Goal: Task Accomplishment & Management: Manage account settings

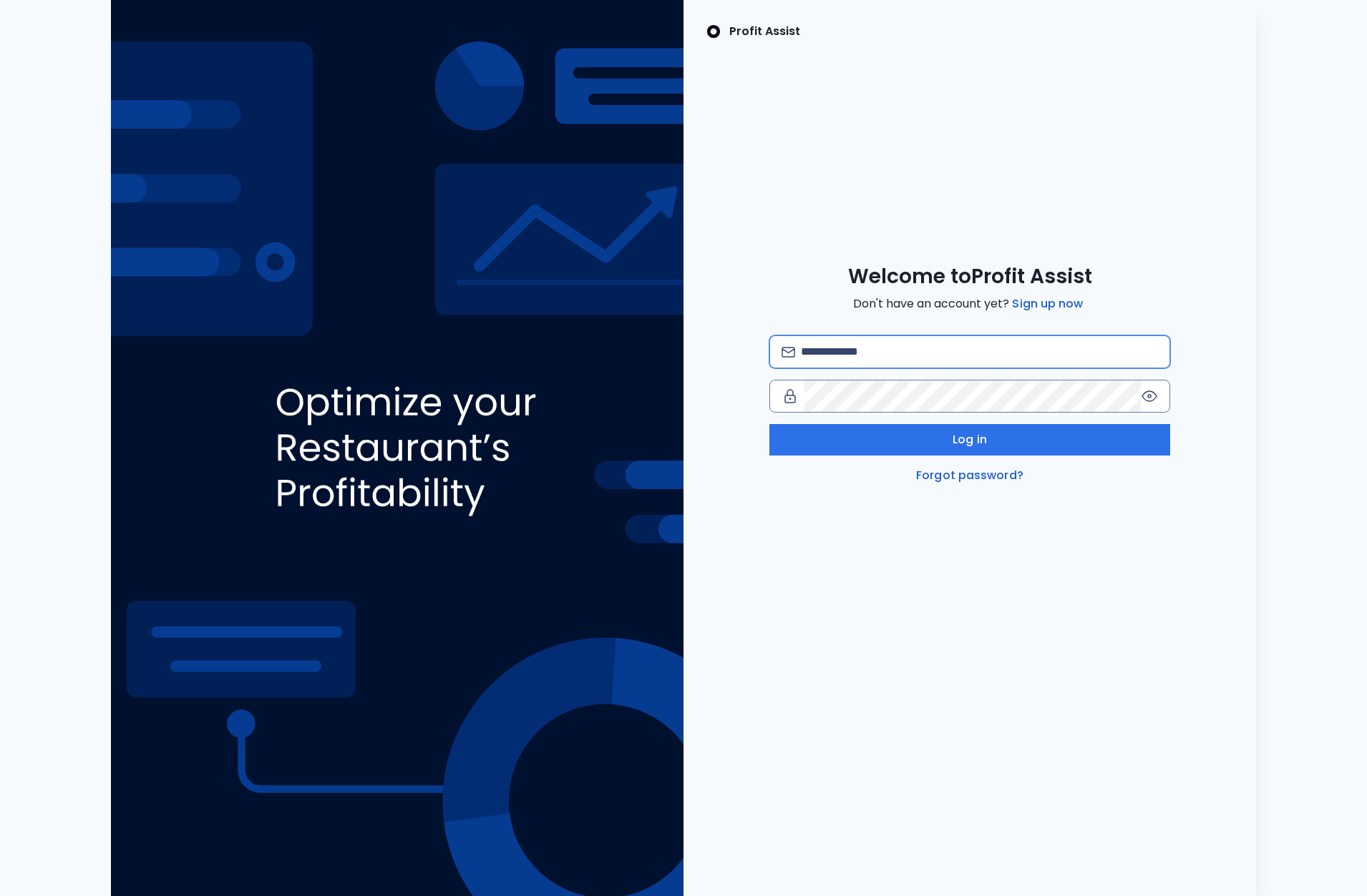
click at [838, 355] on input "email" at bounding box center [979, 351] width 357 height 31
type input "**********"
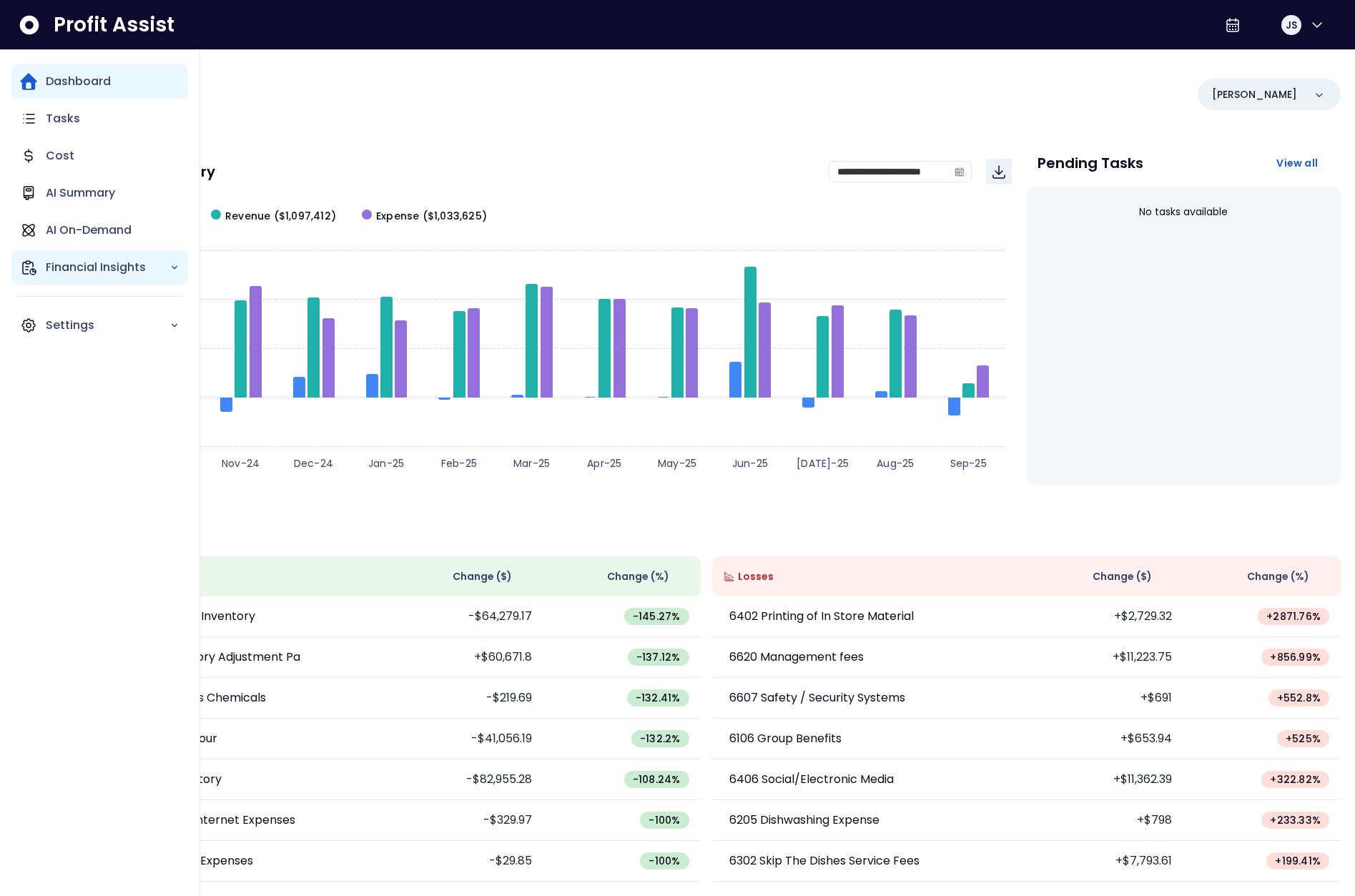
click at [96, 264] on p "Financial Insights" at bounding box center [108, 267] width 124 height 17
click at [100, 235] on p "AI On-Demand" at bounding box center [89, 230] width 86 height 17
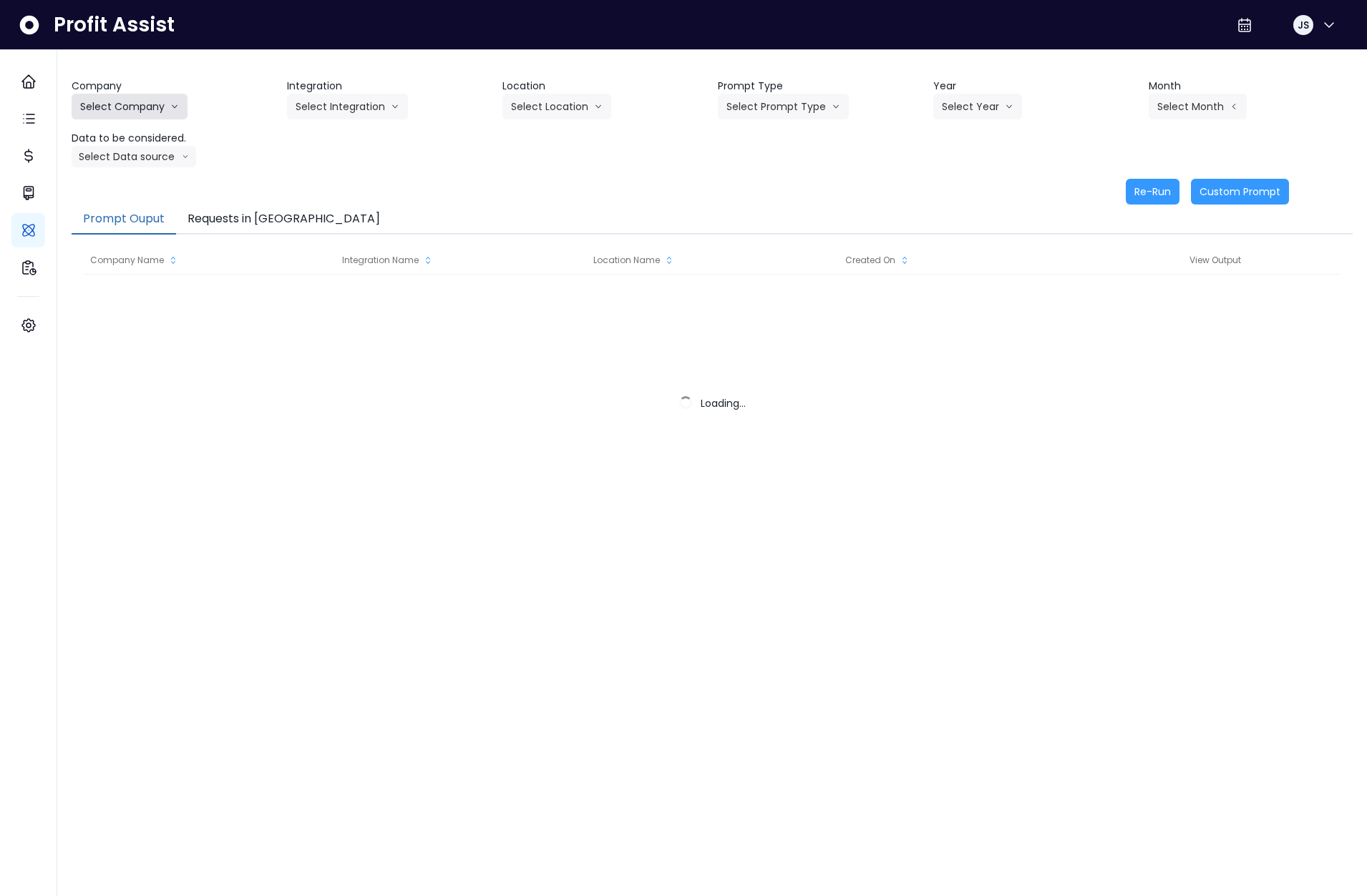
click at [130, 108] on button "Select Company" at bounding box center [129, 106] width 116 height 26
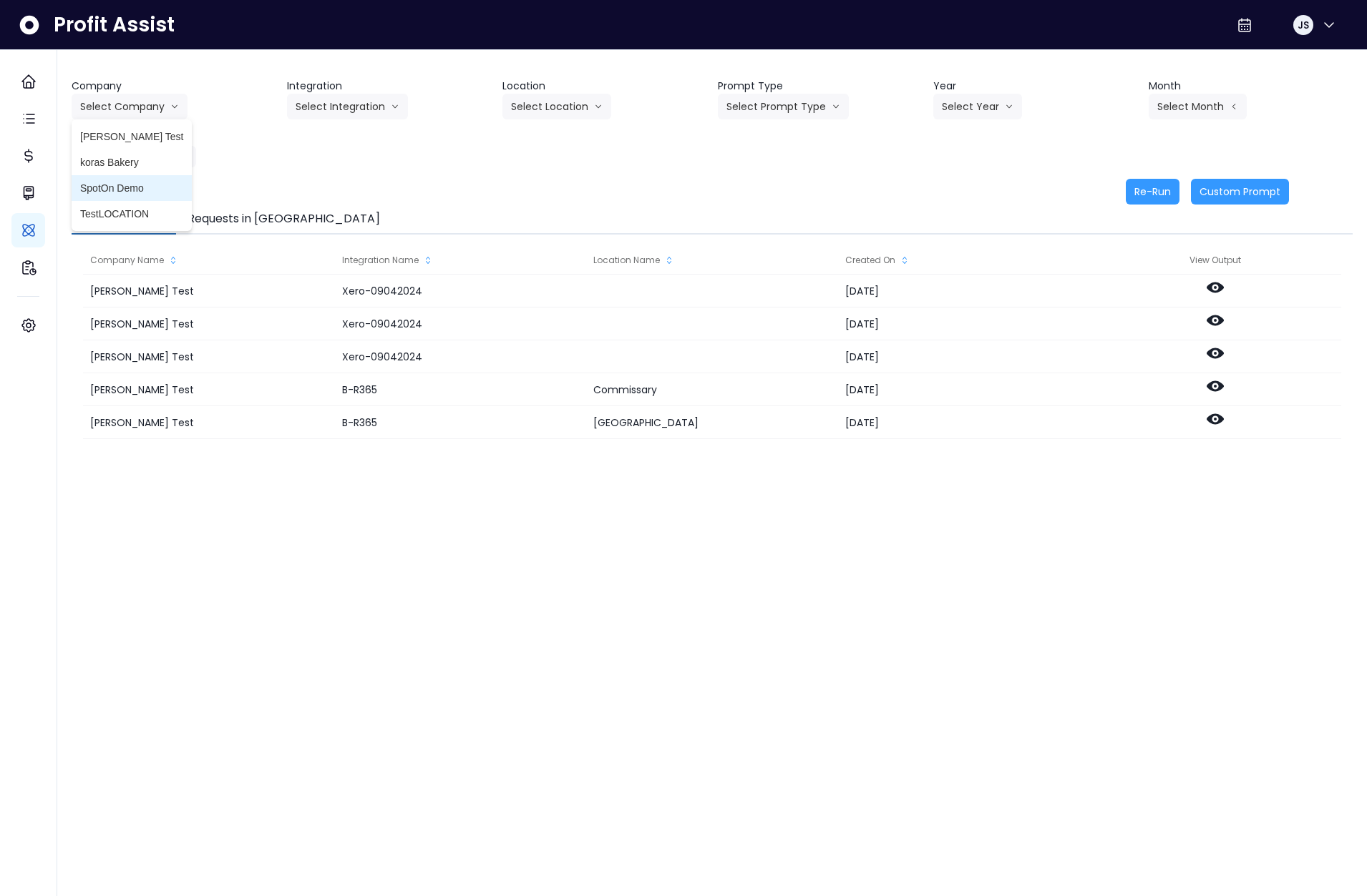
click at [124, 192] on span "SpotOn Demo" at bounding box center [132, 188] width 103 height 14
click at [368, 105] on button "Select Integration" at bounding box center [347, 106] width 121 height 26
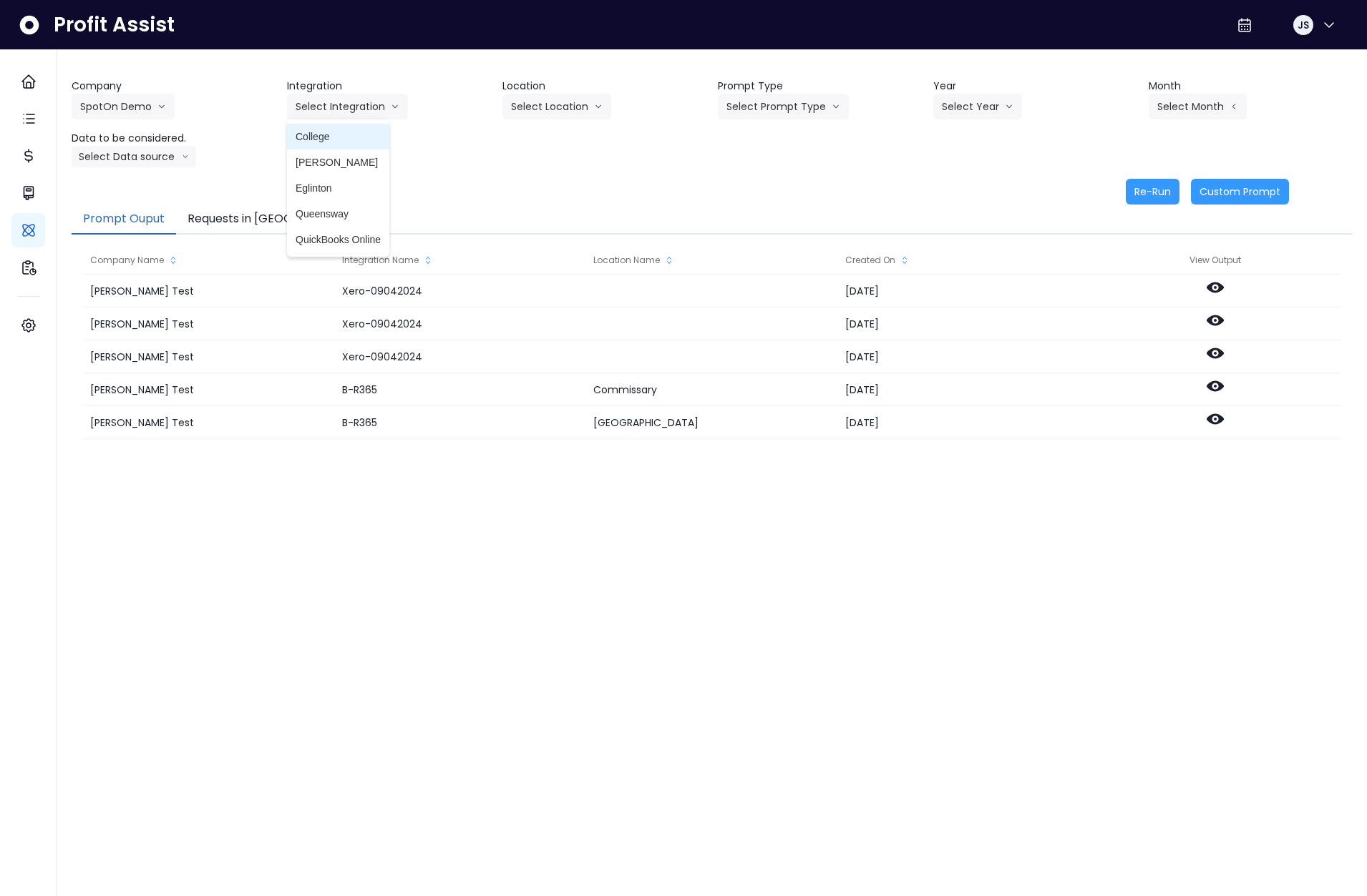
click at [331, 143] on span "College" at bounding box center [338, 136] width 85 height 14
click at [523, 98] on button "Select Location" at bounding box center [557, 106] width 109 height 26
click at [535, 143] on span "All Locations" at bounding box center [539, 136] width 56 height 14
click at [795, 108] on button "Select Prompt Type" at bounding box center [783, 106] width 131 height 26
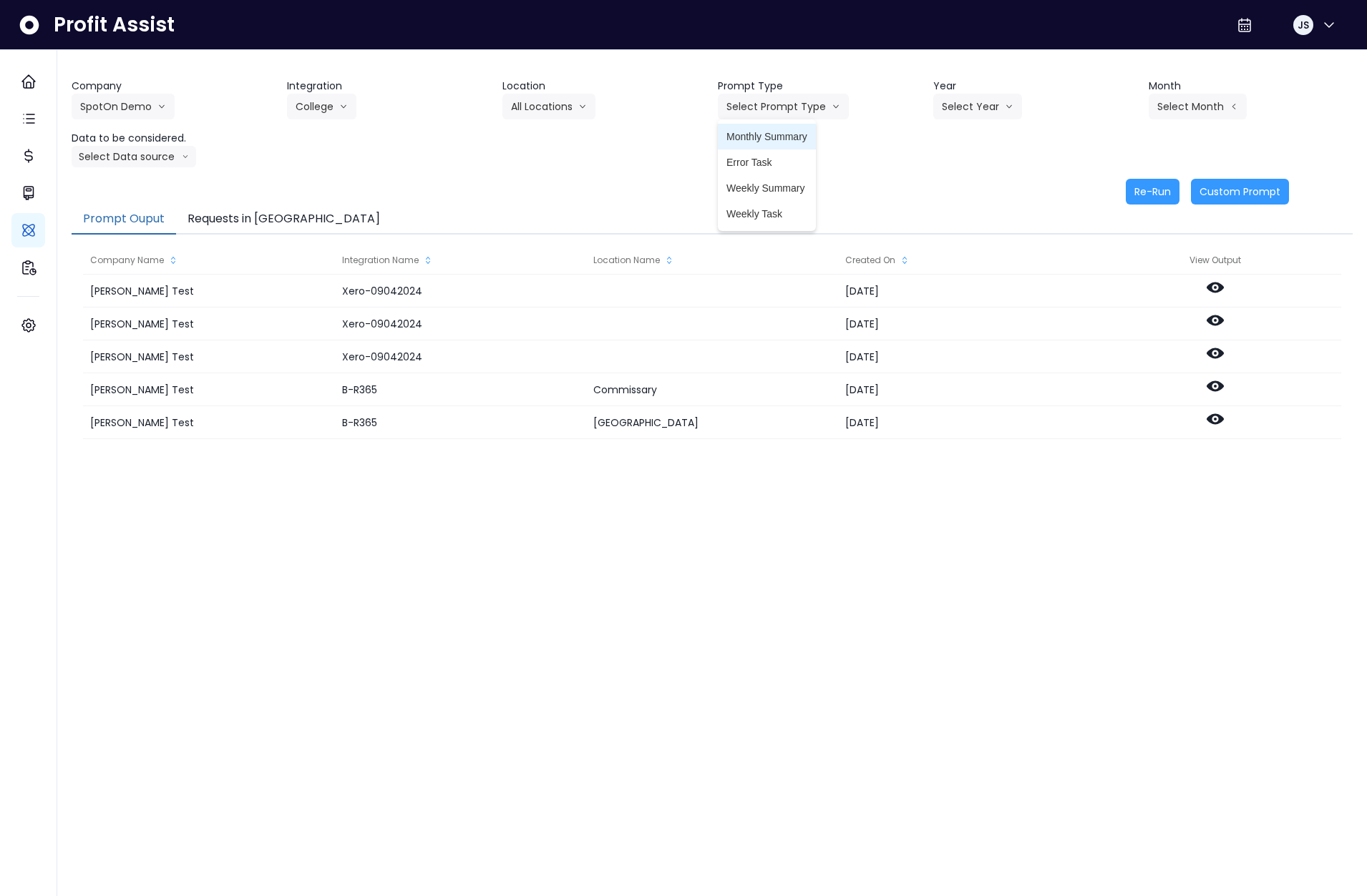
click at [769, 136] on span "Monthly Summary" at bounding box center [766, 136] width 81 height 14
click at [1005, 103] on icon "arrow down line" at bounding box center [1009, 106] width 9 height 14
click at [957, 181] on span "2025" at bounding box center [953, 188] width 22 height 14
click at [1178, 104] on button "Select Month" at bounding box center [1198, 106] width 98 height 26
click at [1112, 264] on span "July" at bounding box center [1126, 265] width 28 height 14
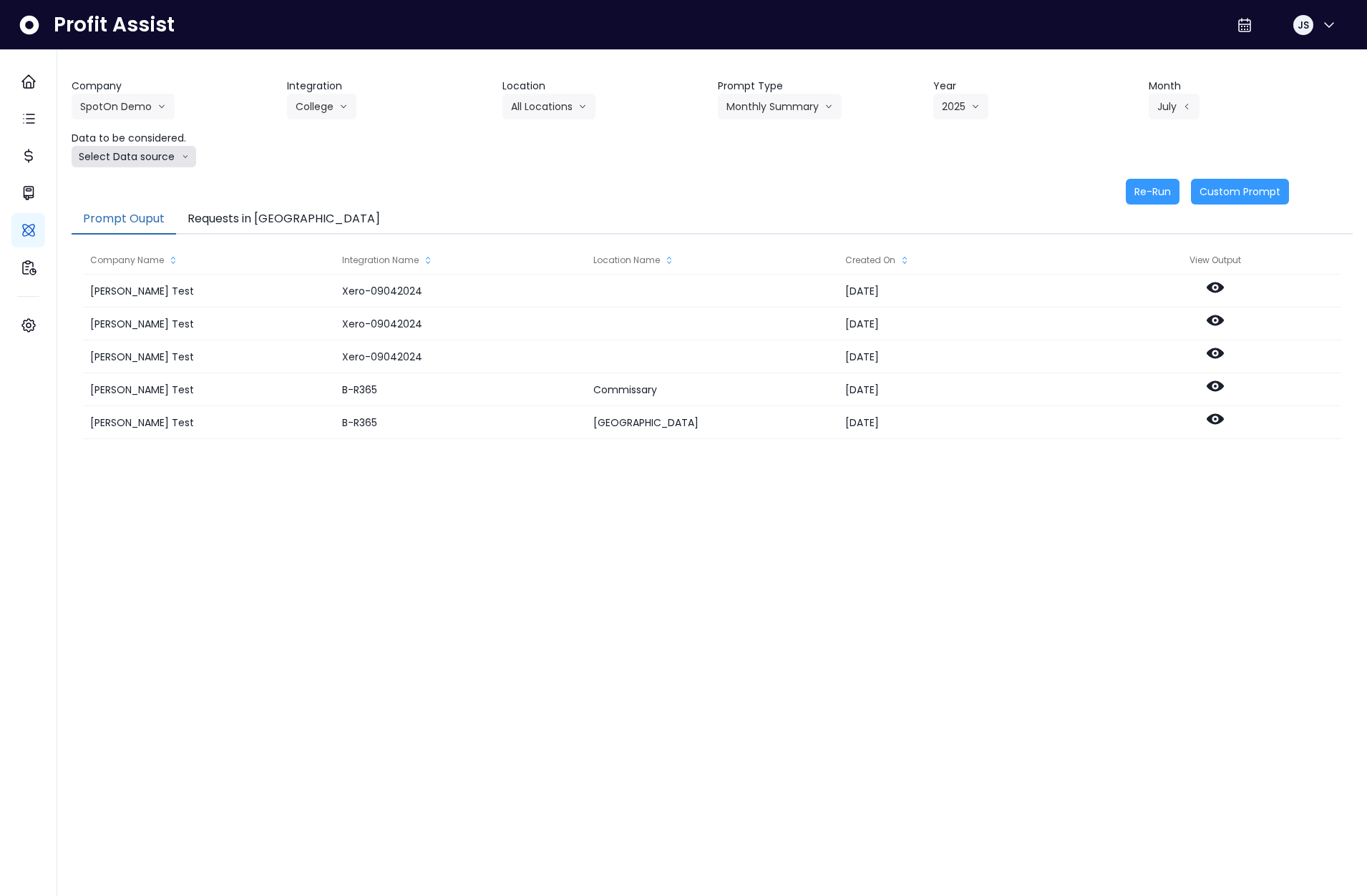
click at [168, 161] on button "Select Data source" at bounding box center [134, 156] width 125 height 22
click at [155, 201] on li "Location Analysis" at bounding box center [127, 210] width 112 height 26
click at [1159, 190] on button "Re-Run" at bounding box center [1152, 192] width 54 height 26
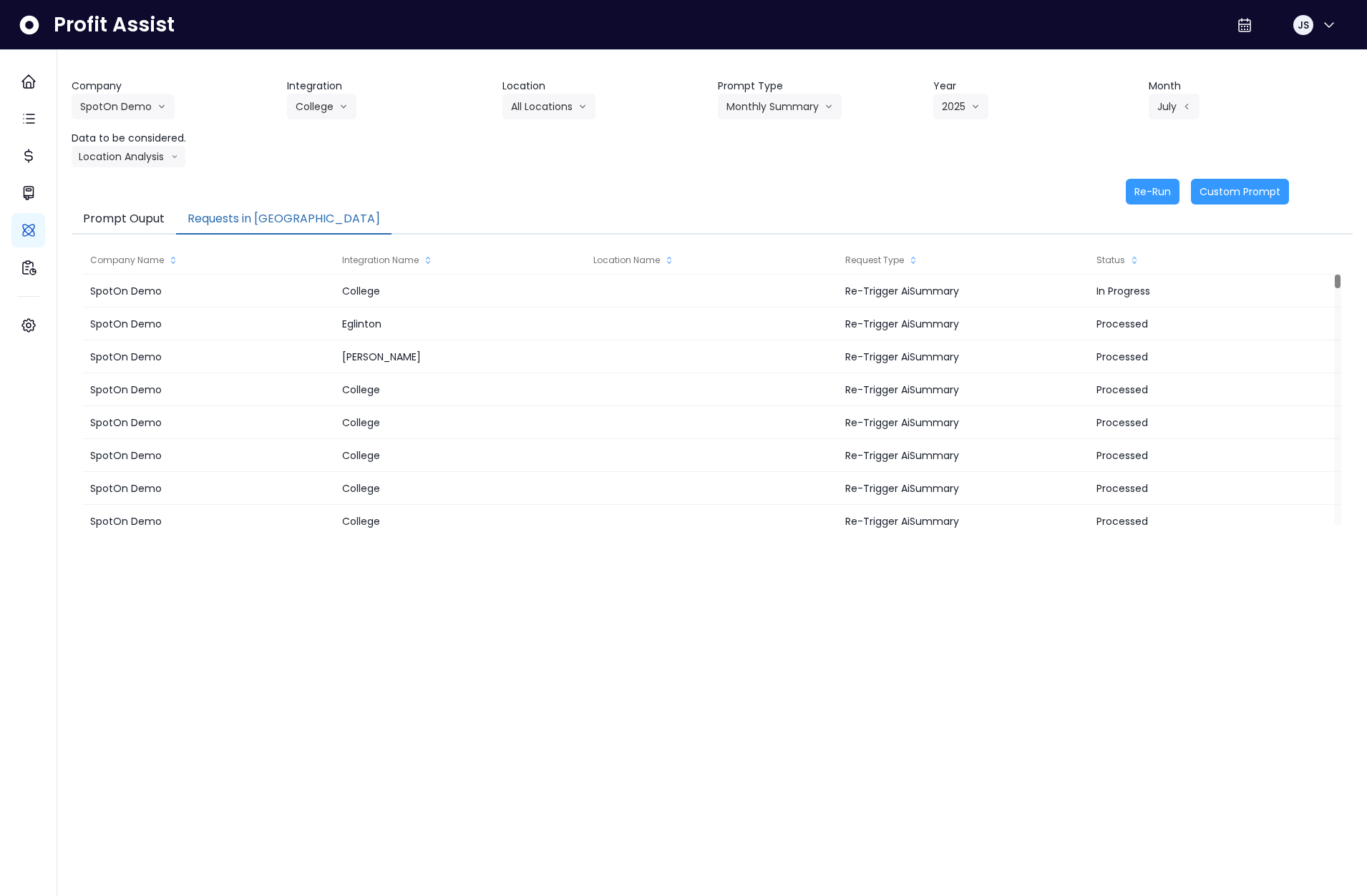
click at [255, 223] on button "Requests in Queue" at bounding box center [284, 219] width 216 height 30
click at [737, 114] on button "Monthly Summary" at bounding box center [780, 106] width 124 height 26
click at [749, 161] on span "Error Task" at bounding box center [766, 162] width 81 height 14
click at [1160, 109] on button "July" at bounding box center [1174, 106] width 51 height 26
click at [1118, 299] on li "Aug" at bounding box center [1126, 291] width 45 height 26
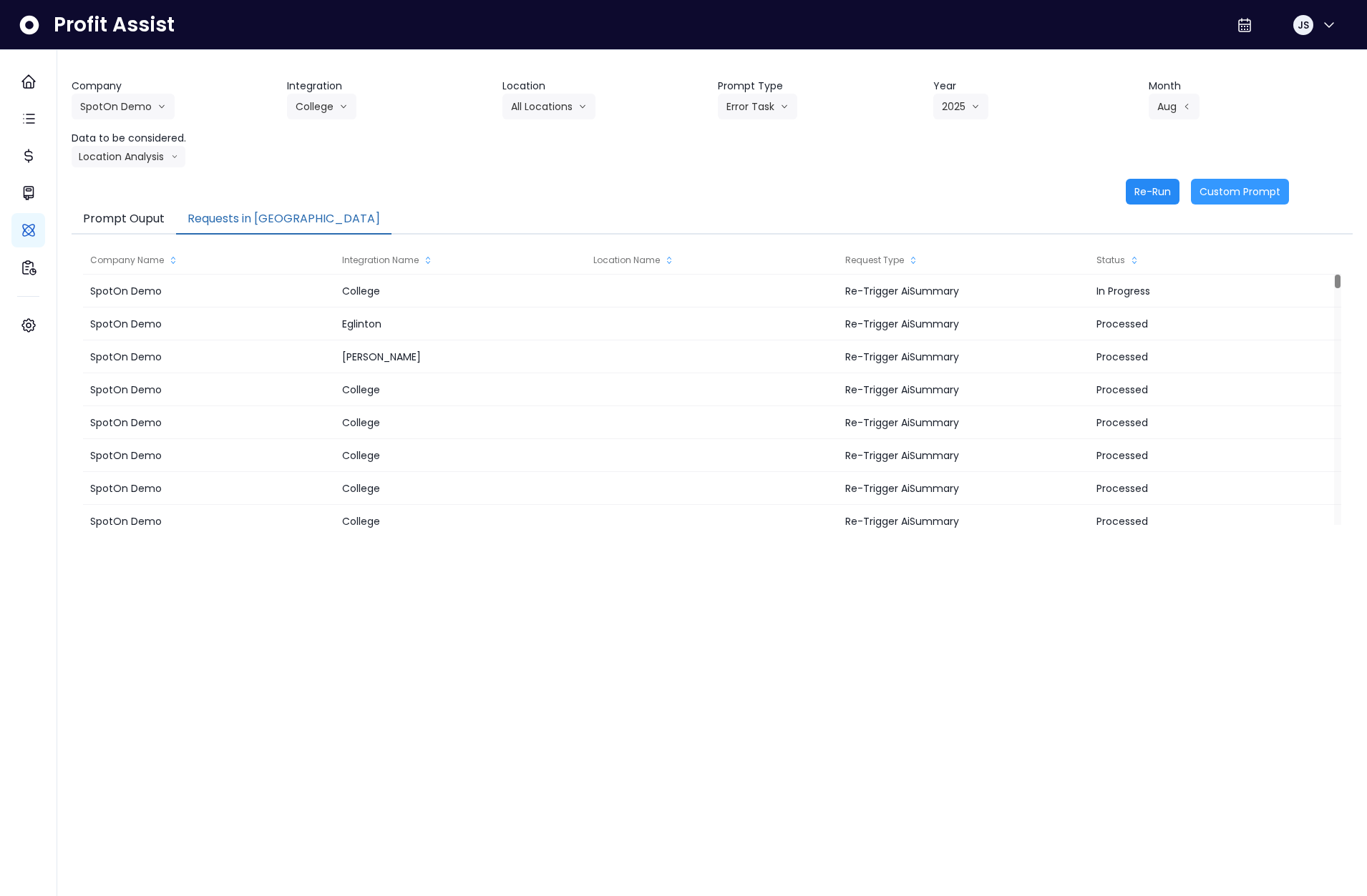
click at [1140, 195] on button "Re-Run" at bounding box center [1152, 192] width 54 height 26
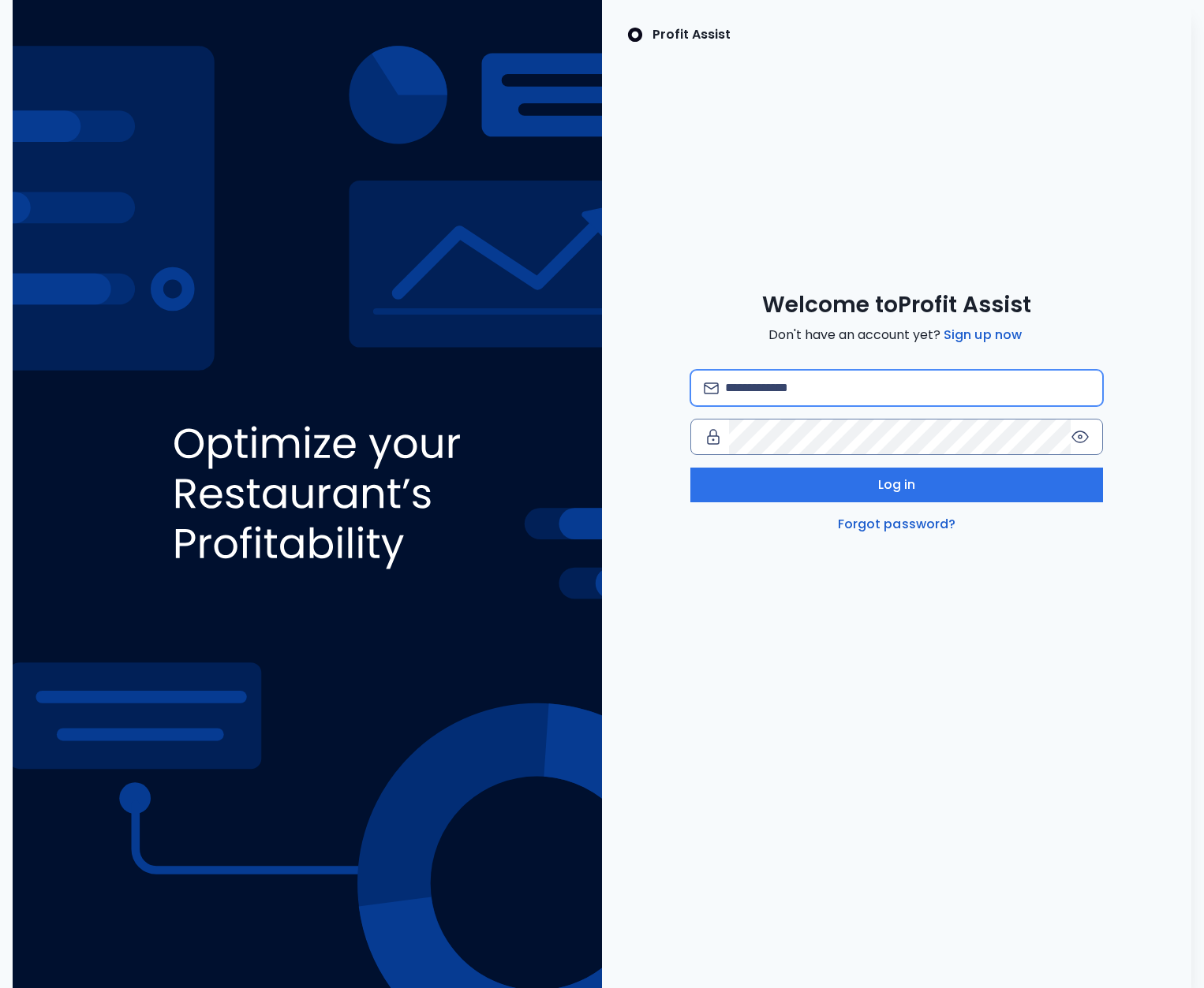
click at [799, 376] on input "email" at bounding box center [907, 387] width 365 height 34
type input "**********"
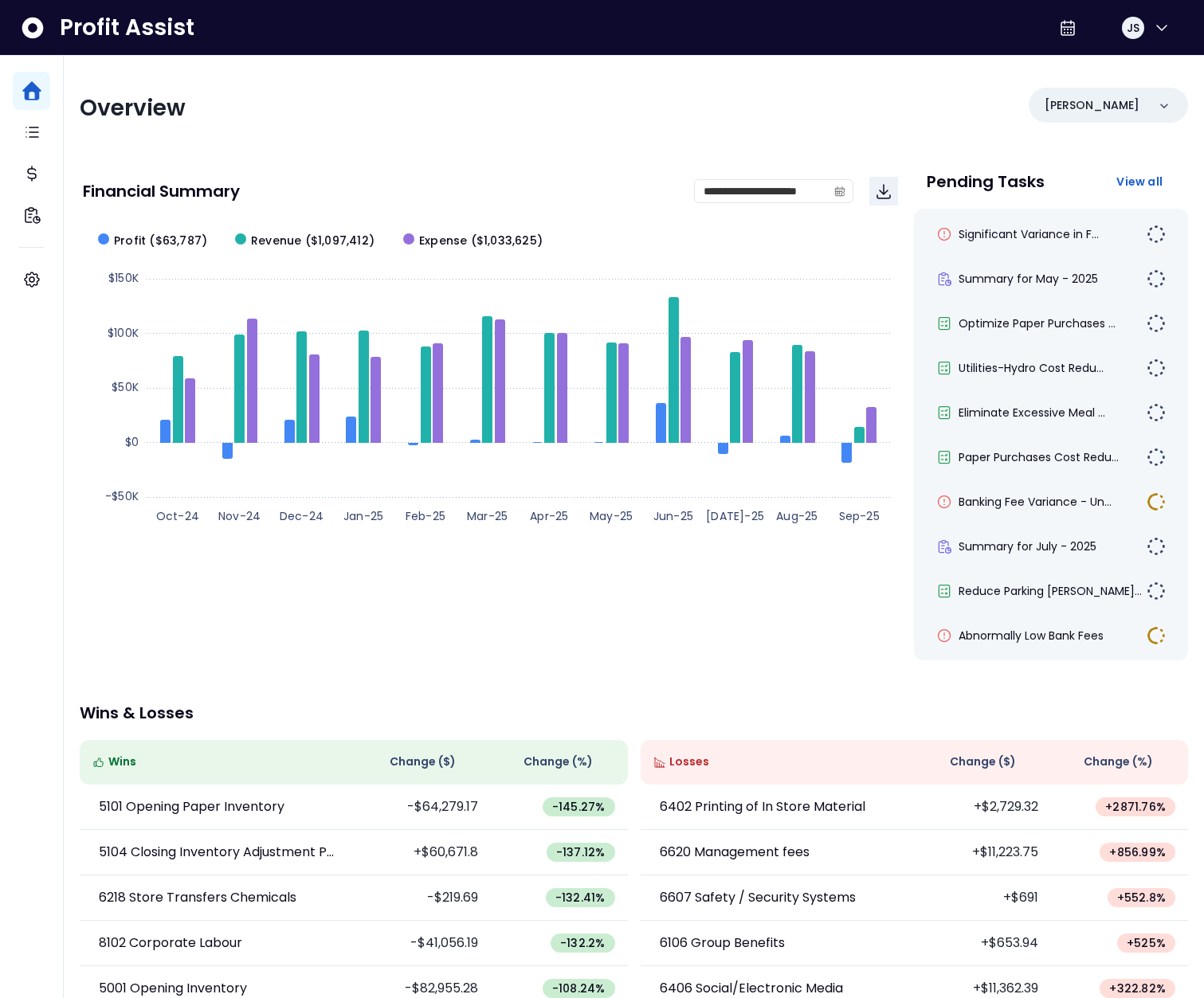
click at [457, 103] on div "Overview" at bounding box center [352, 108] width 545 height 29
click at [1019, 315] on span "Optimize Paper Purchases ..." at bounding box center [1037, 323] width 157 height 16
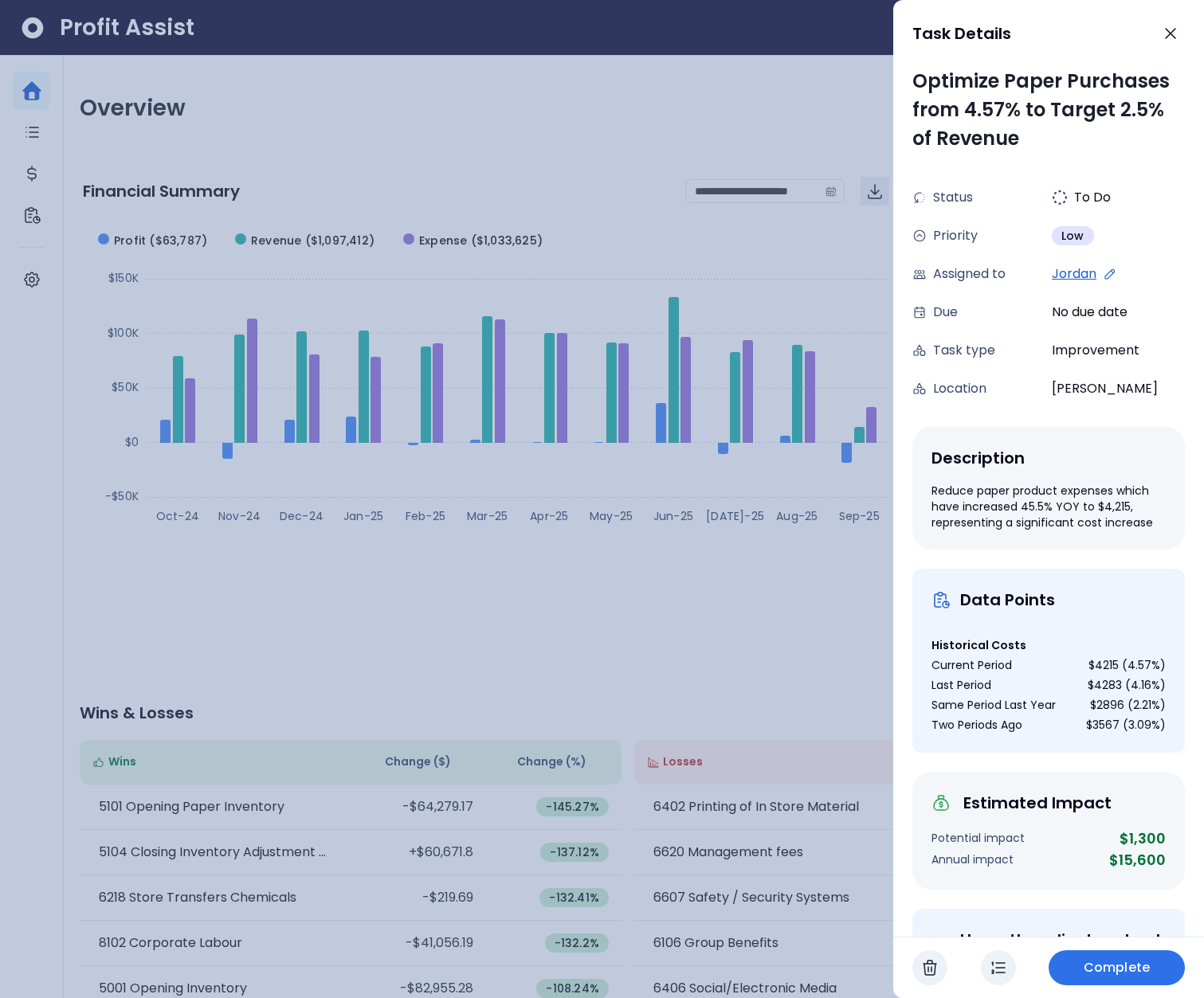
click at [770, 300] on div at bounding box center [602, 499] width 1204 height 998
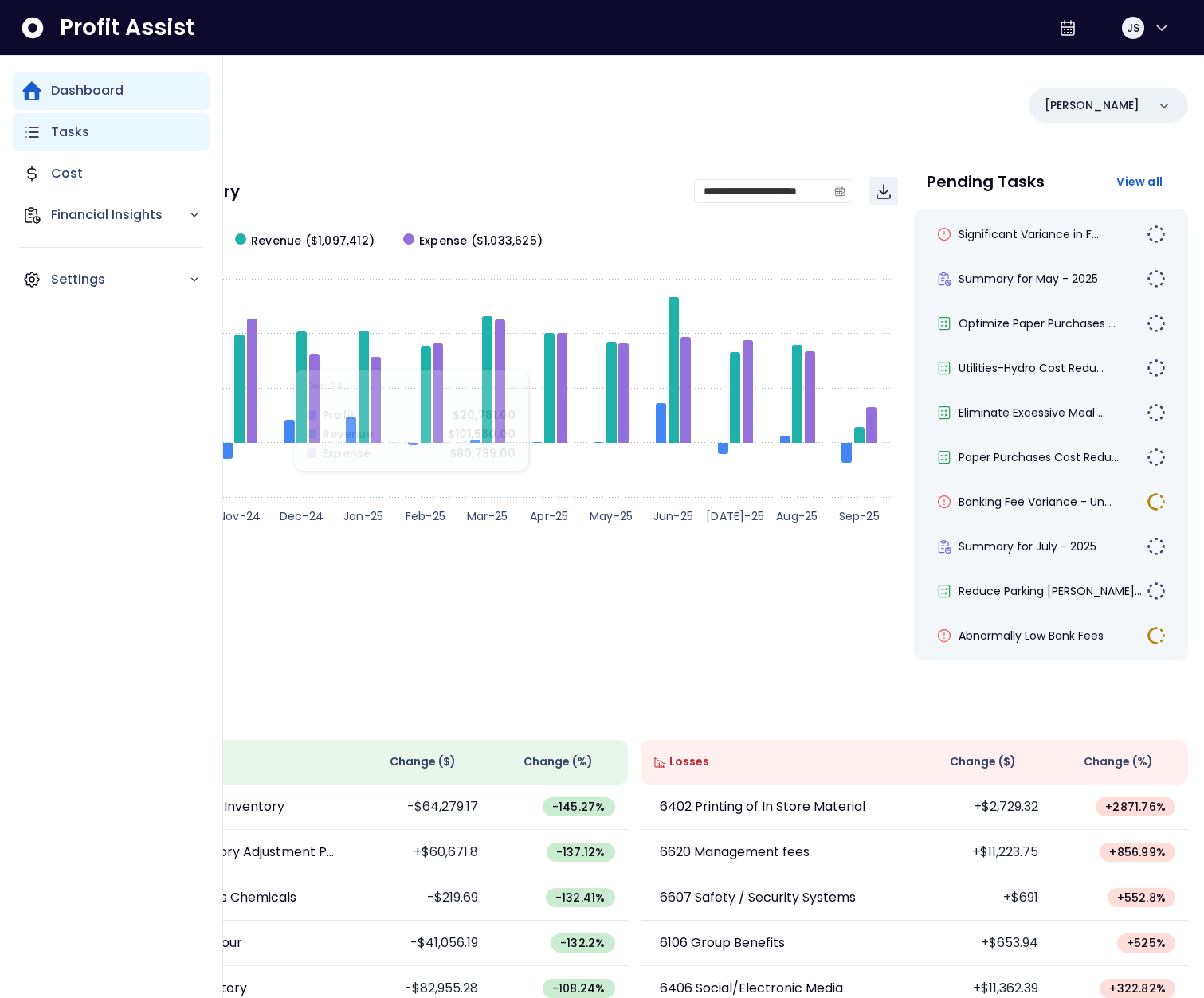
click at [43, 139] on div "Tasks" at bounding box center [111, 132] width 197 height 38
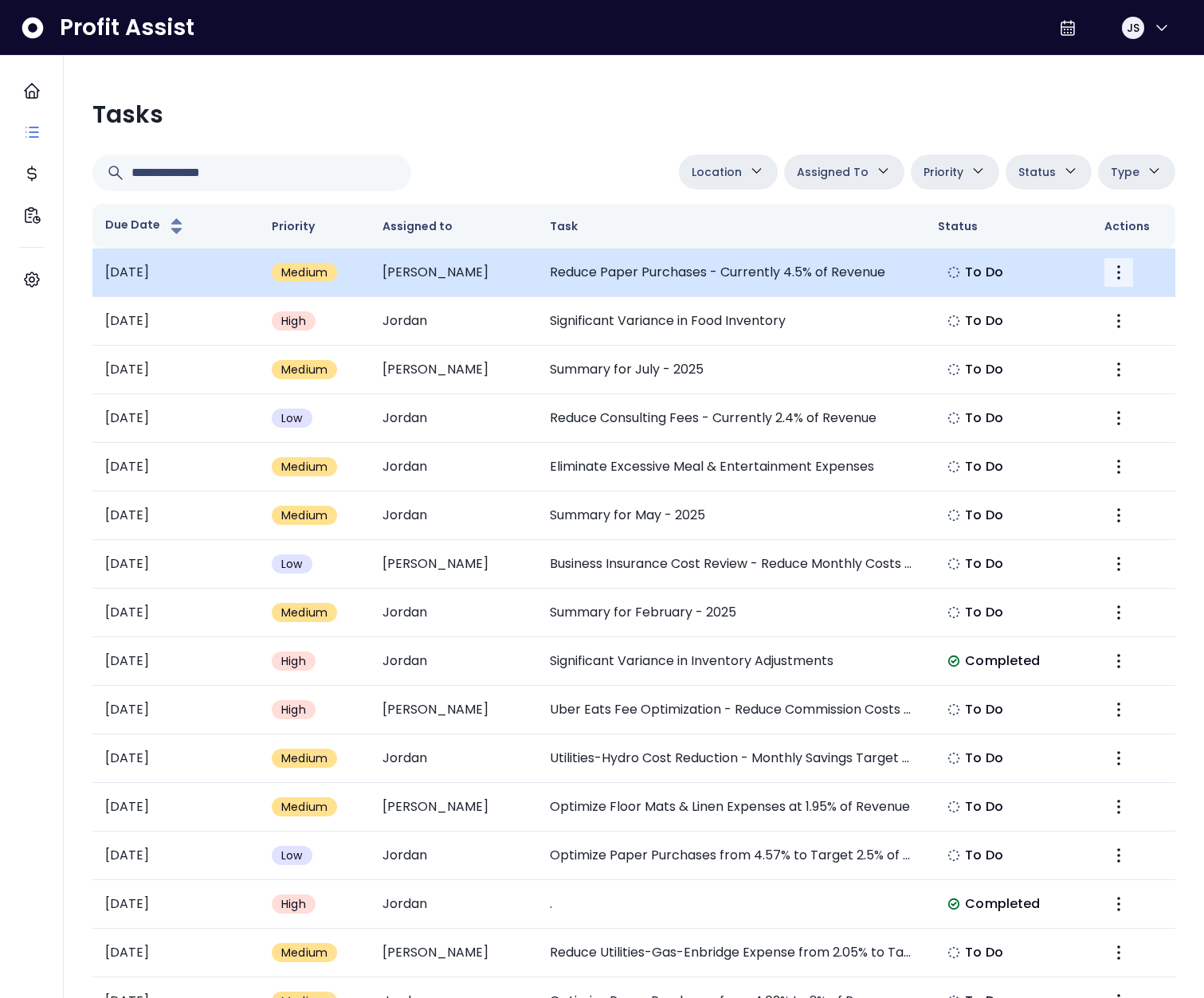
click at [1114, 268] on icon "More" at bounding box center [1118, 272] width 19 height 19
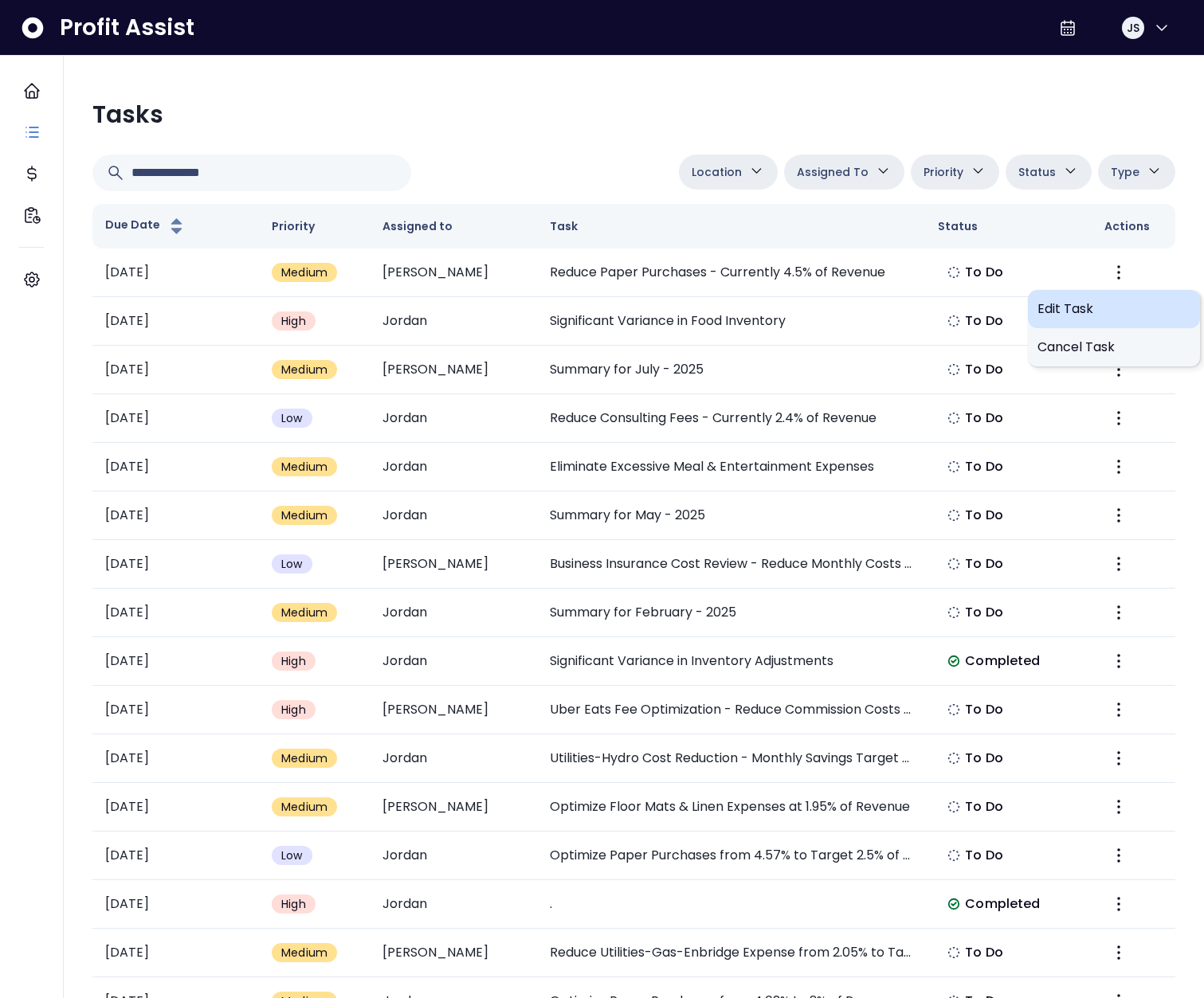
click at [1092, 307] on span "Edit Task" at bounding box center [1113, 309] width 153 height 19
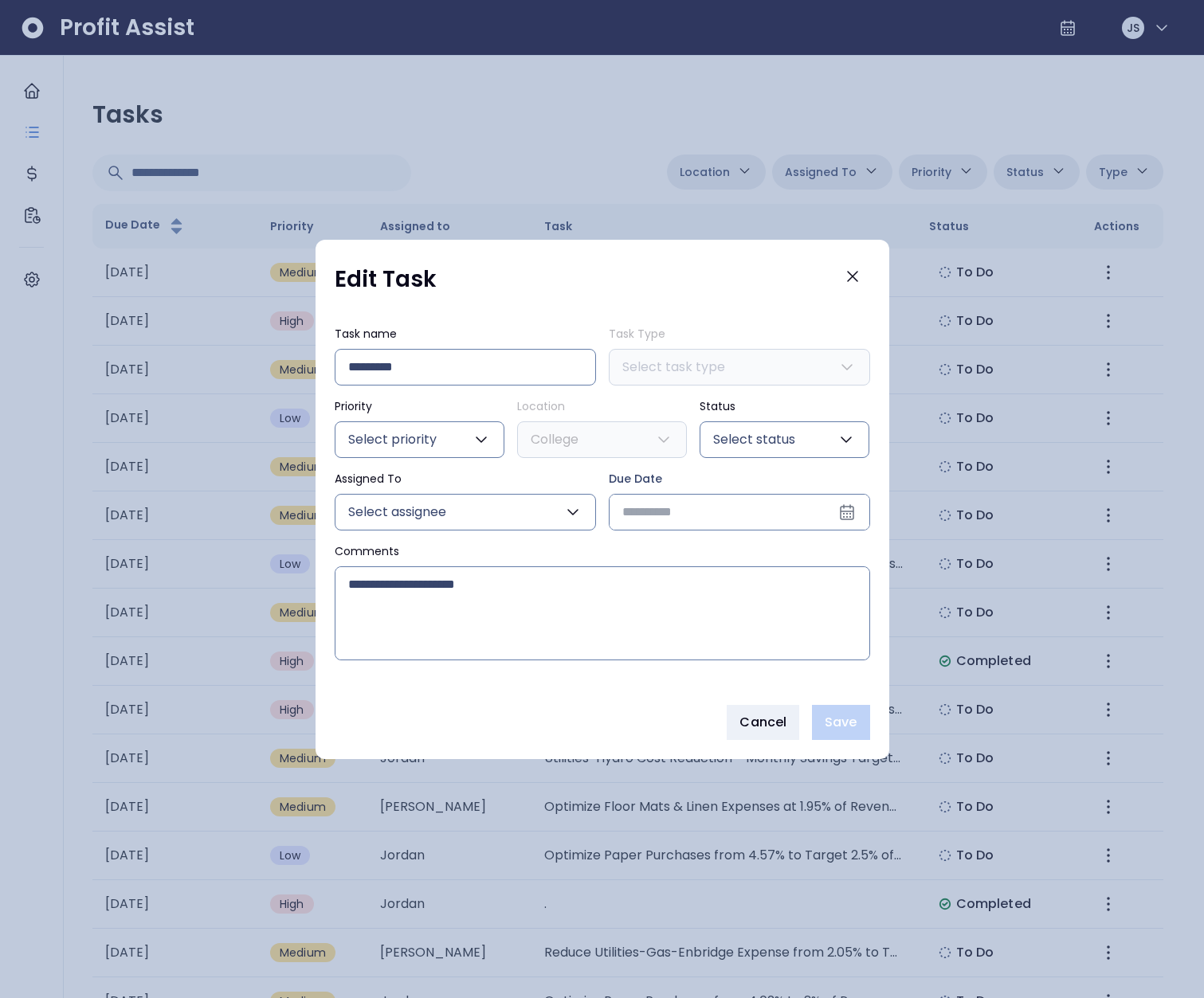
type input "**********"
type input "******"
type input "****"
type input "***"
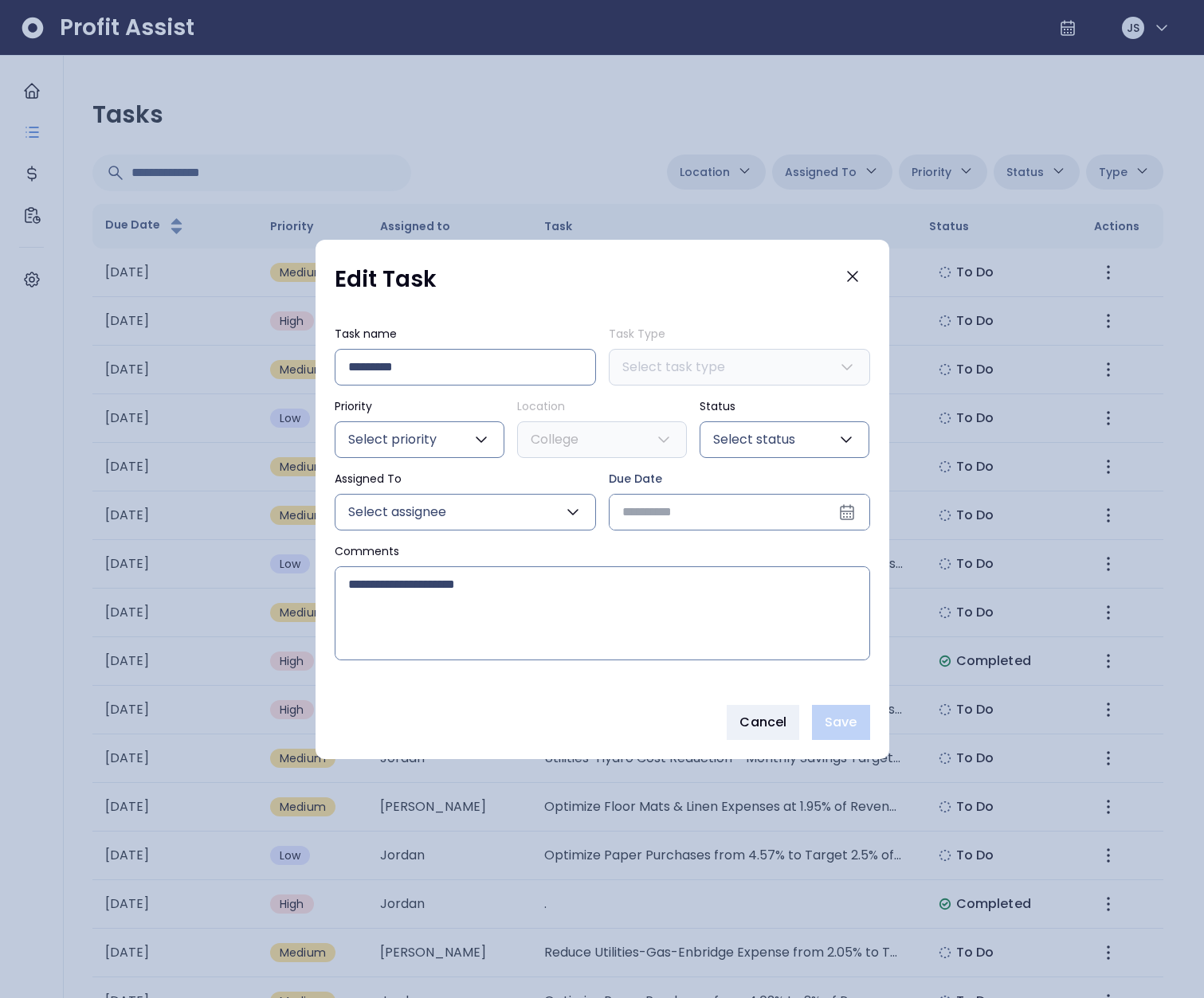
type input "**********"
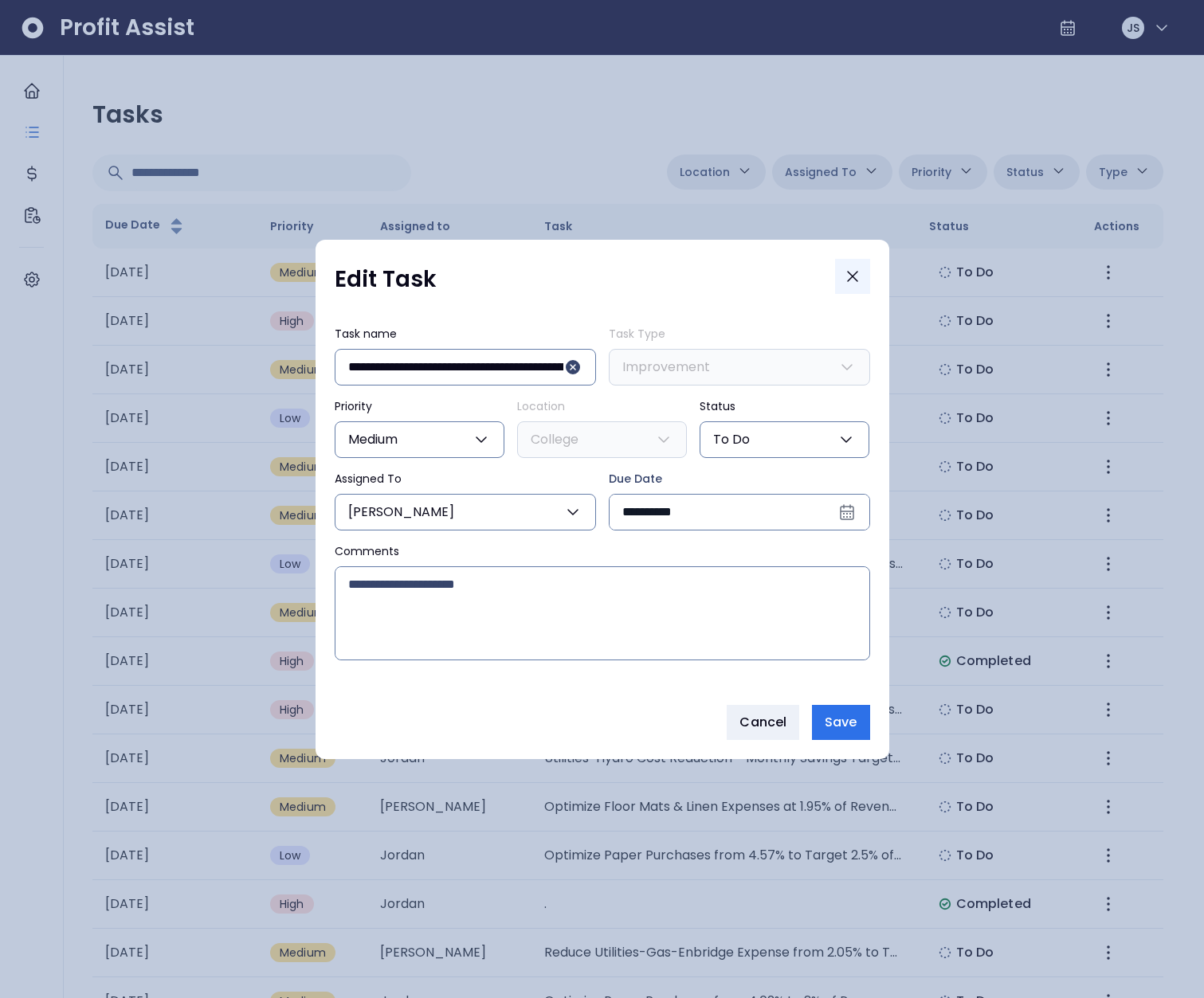
click at [846, 274] on icon "Close" at bounding box center [852, 276] width 19 height 19
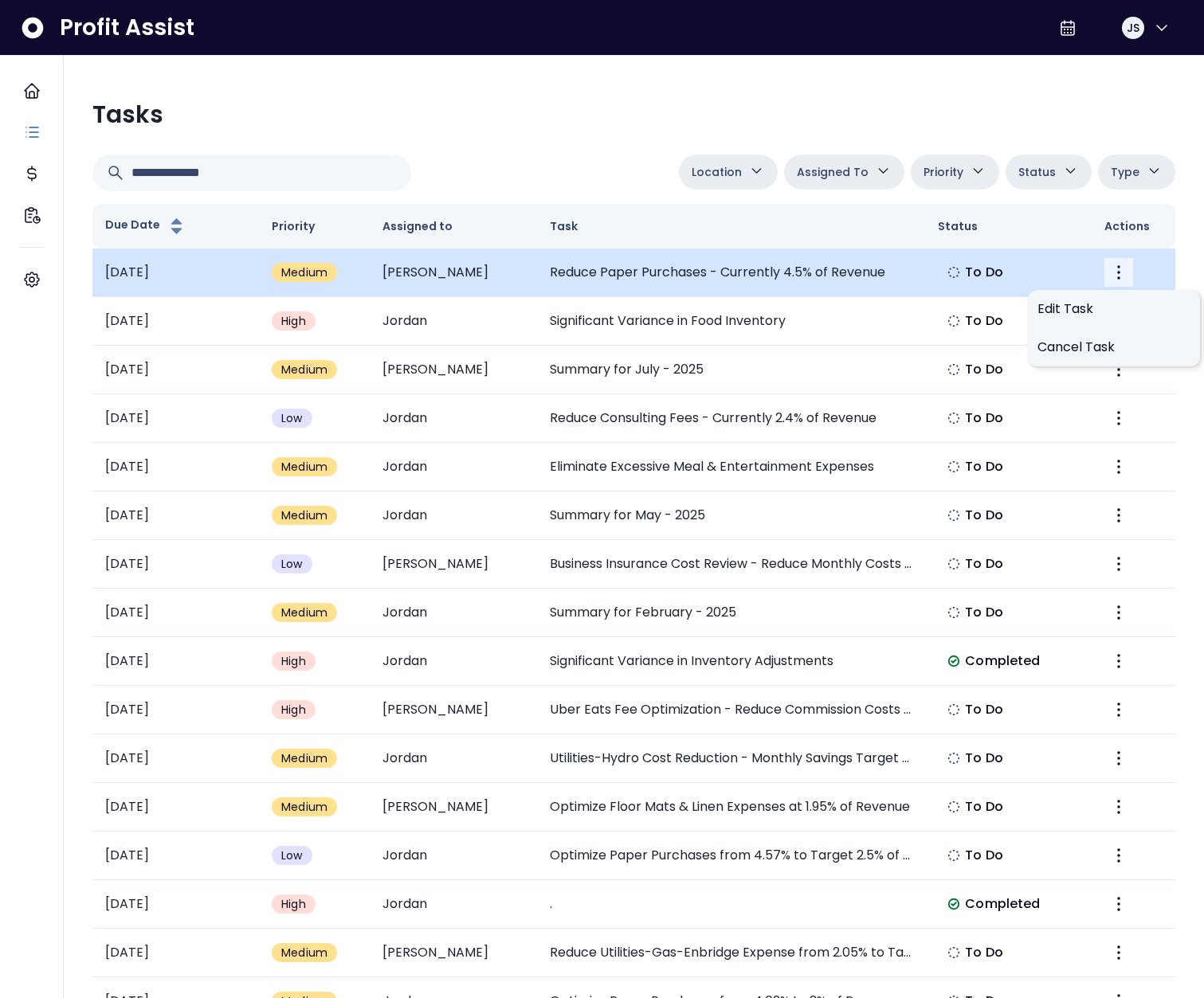
click at [1123, 271] on icon "More" at bounding box center [1118, 272] width 19 height 19
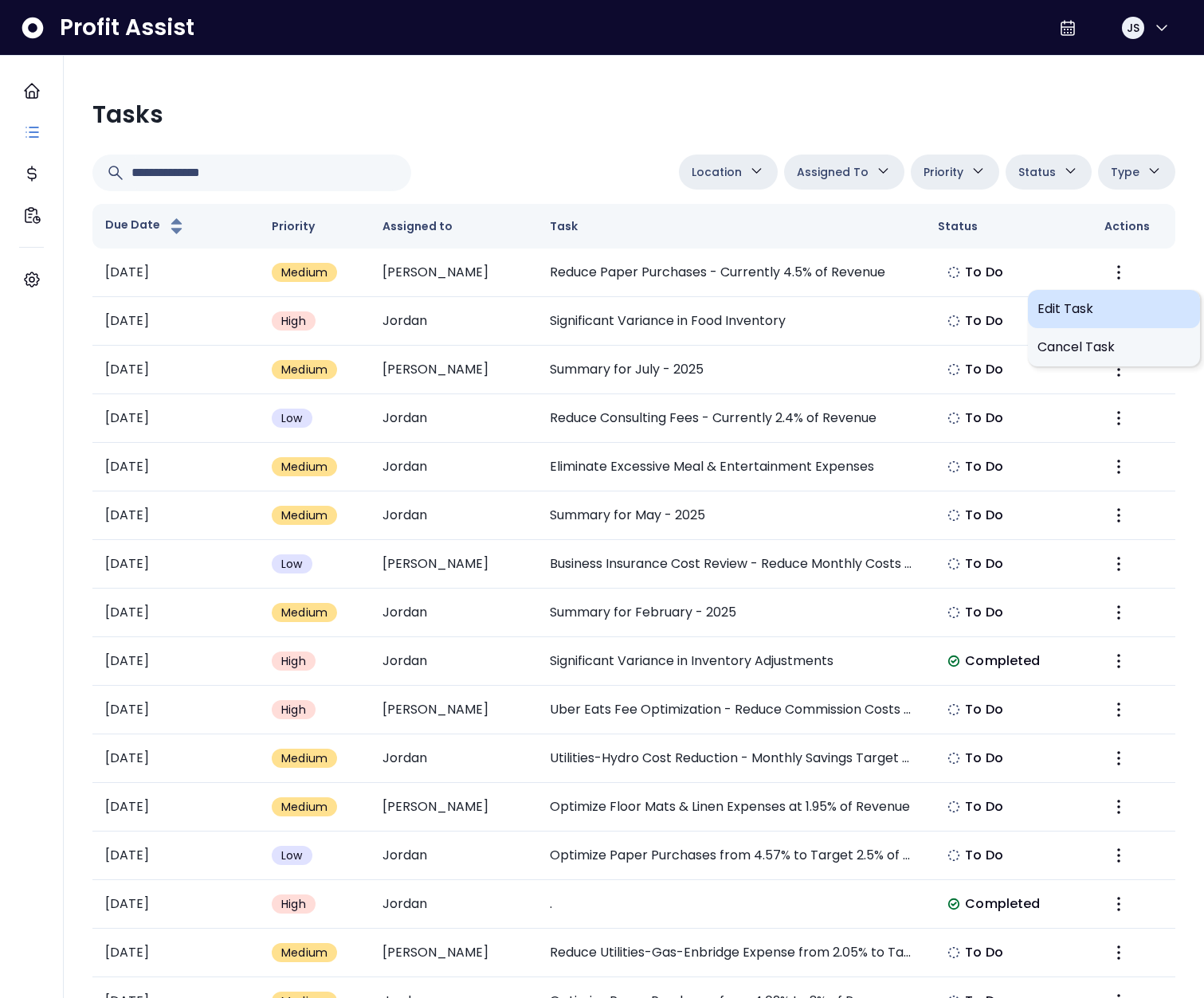
click at [1074, 305] on span "Edit Task" at bounding box center [1113, 309] width 153 height 19
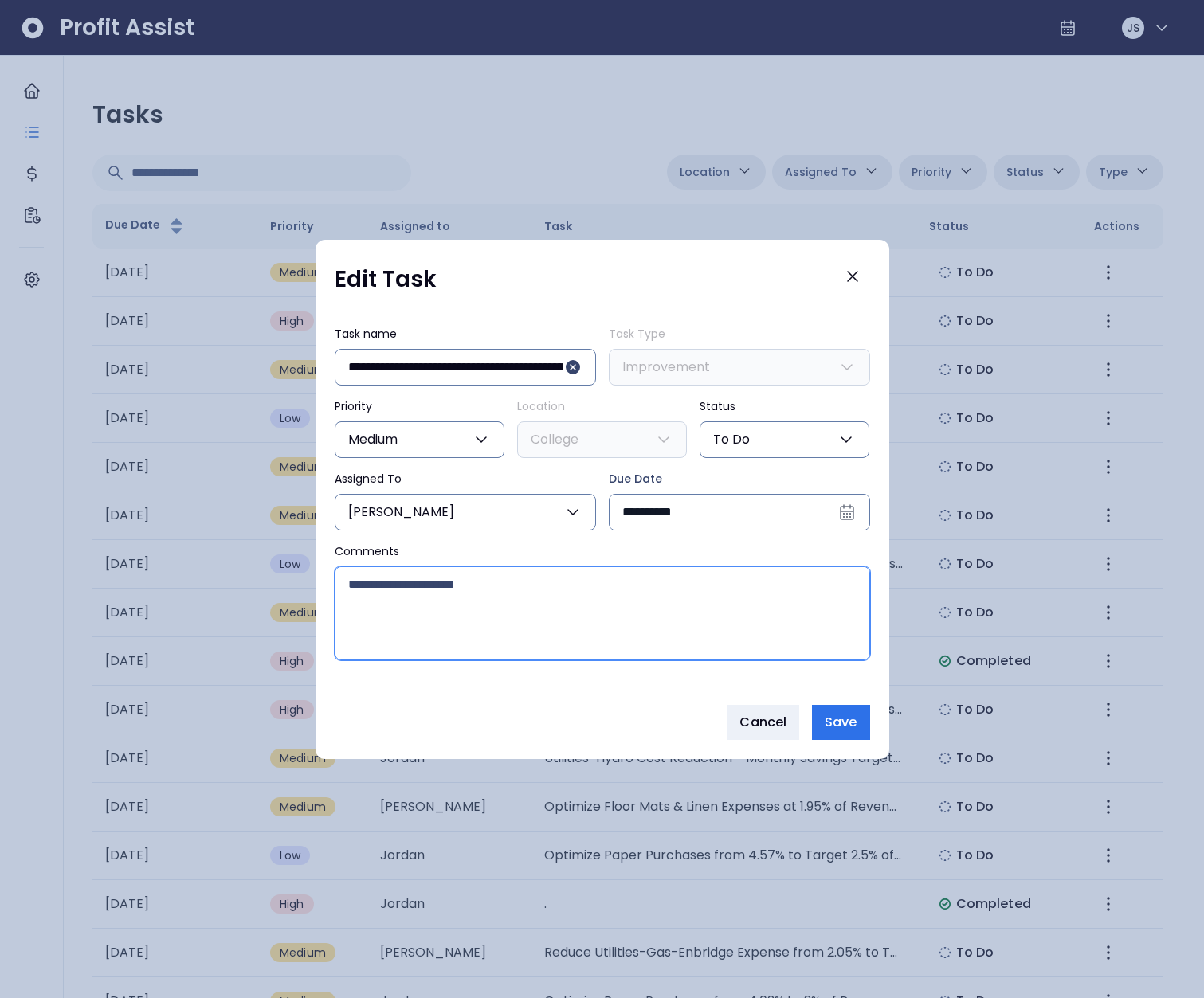
click at [405, 588] on textarea "Comments" at bounding box center [602, 613] width 534 height 93
click at [755, 728] on span "Cancel" at bounding box center [762, 722] width 47 height 19
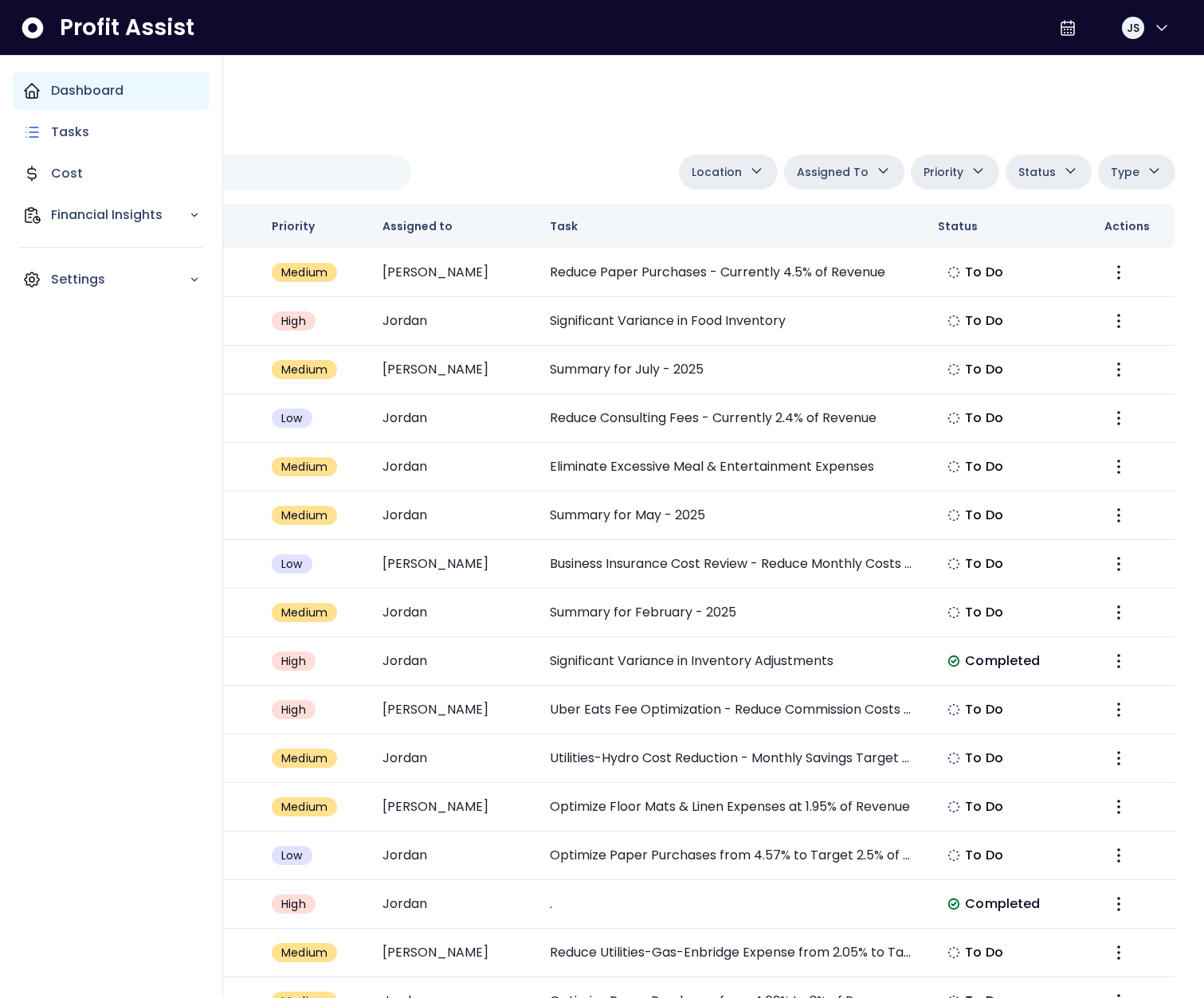
click at [46, 103] on div "Dashboard" at bounding box center [111, 91] width 197 height 38
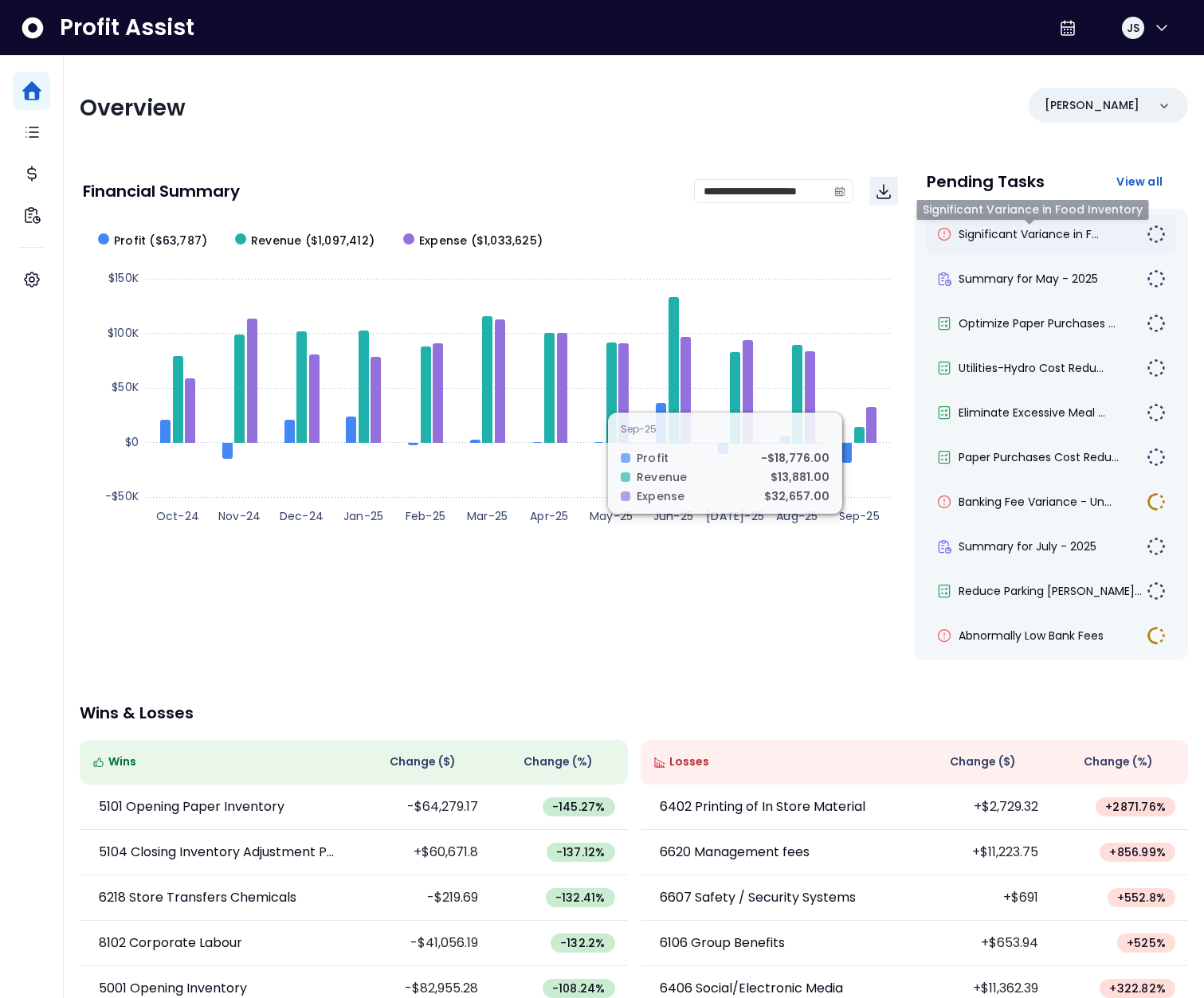
click at [1004, 229] on span "Significant Variance in F..." at bounding box center [1028, 233] width 140 height 16
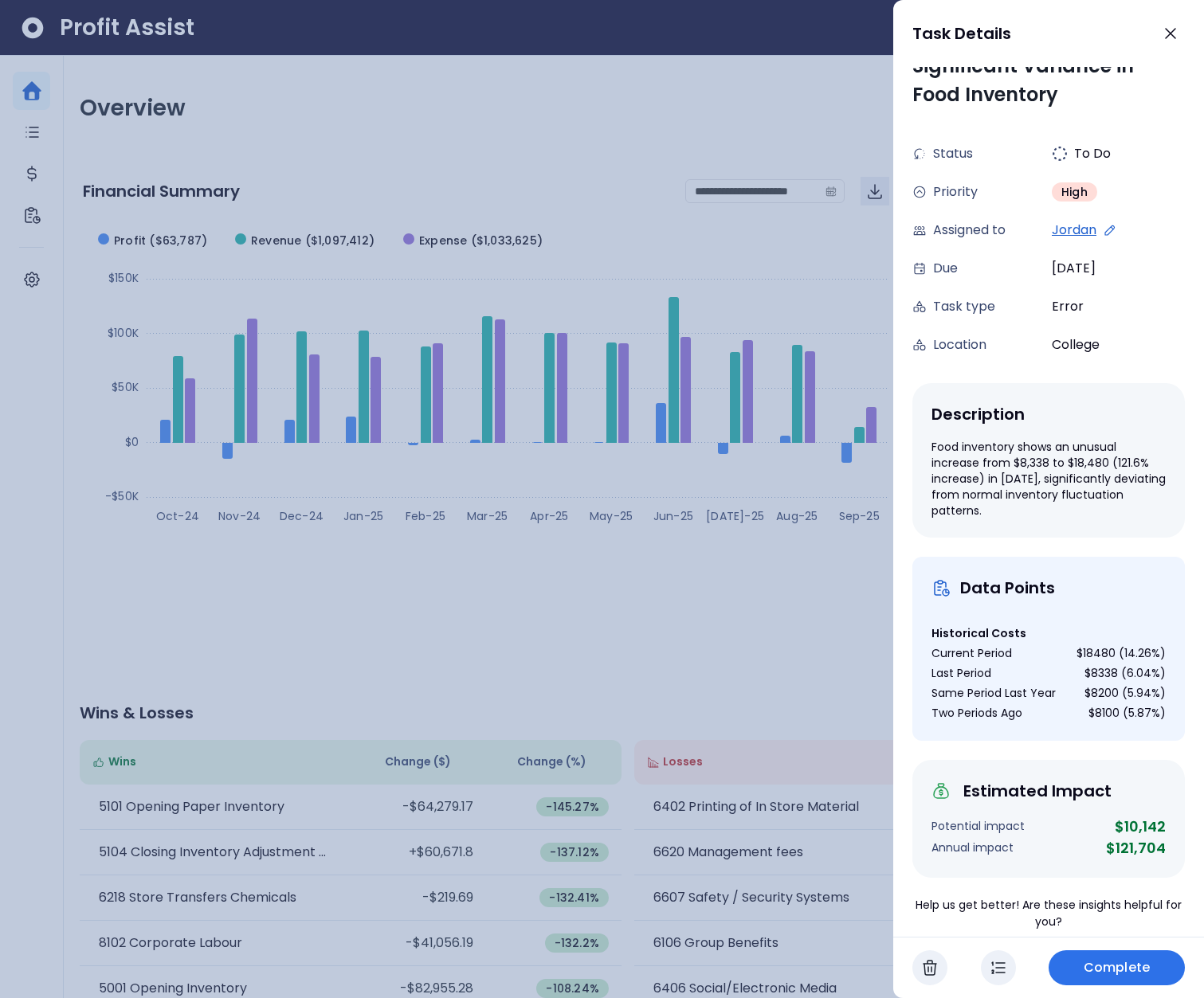
scroll to position [56, 0]
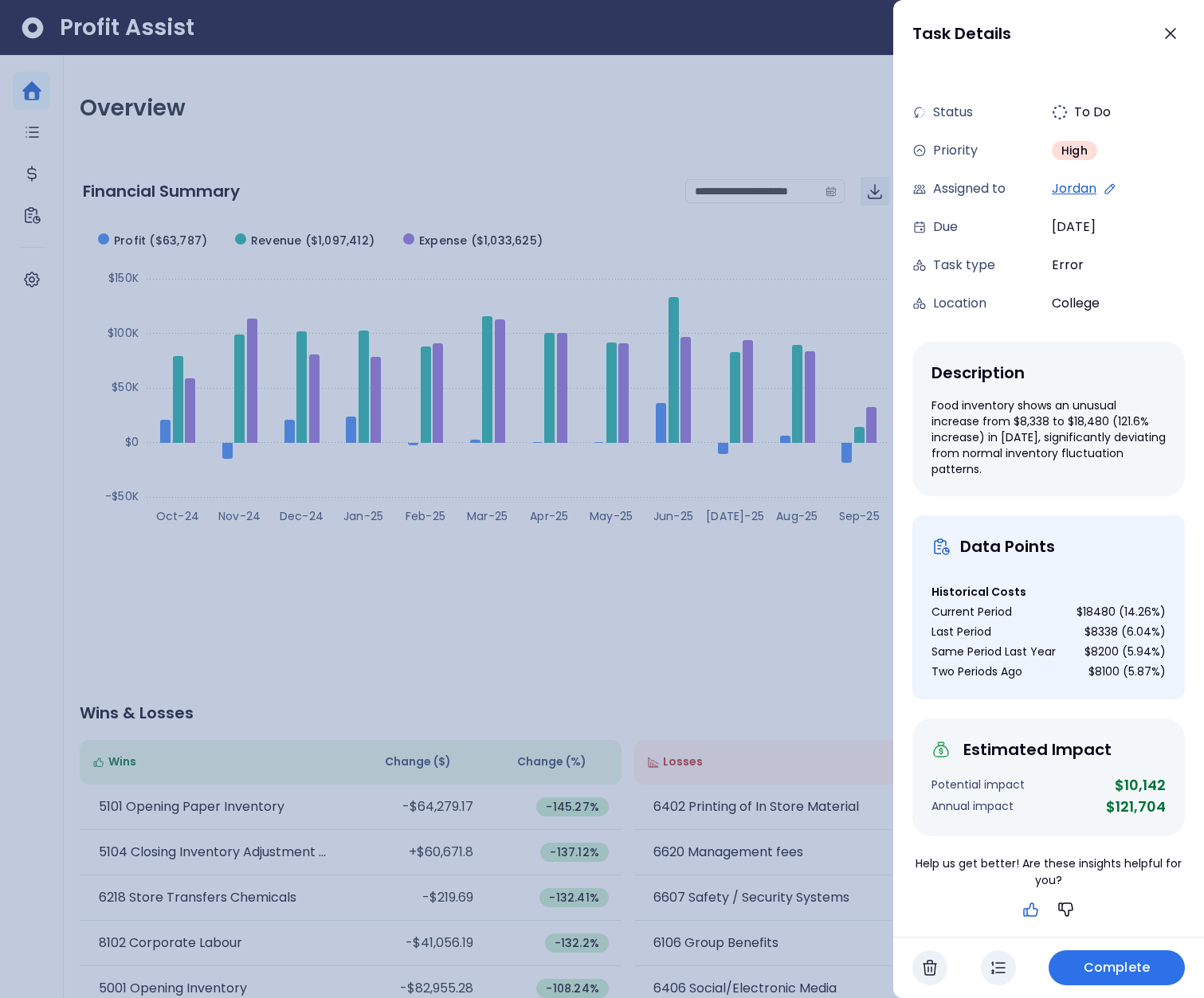
click at [1024, 916] on icon "button" at bounding box center [1030, 909] width 13 height 12
click at [722, 636] on div at bounding box center [602, 499] width 1204 height 998
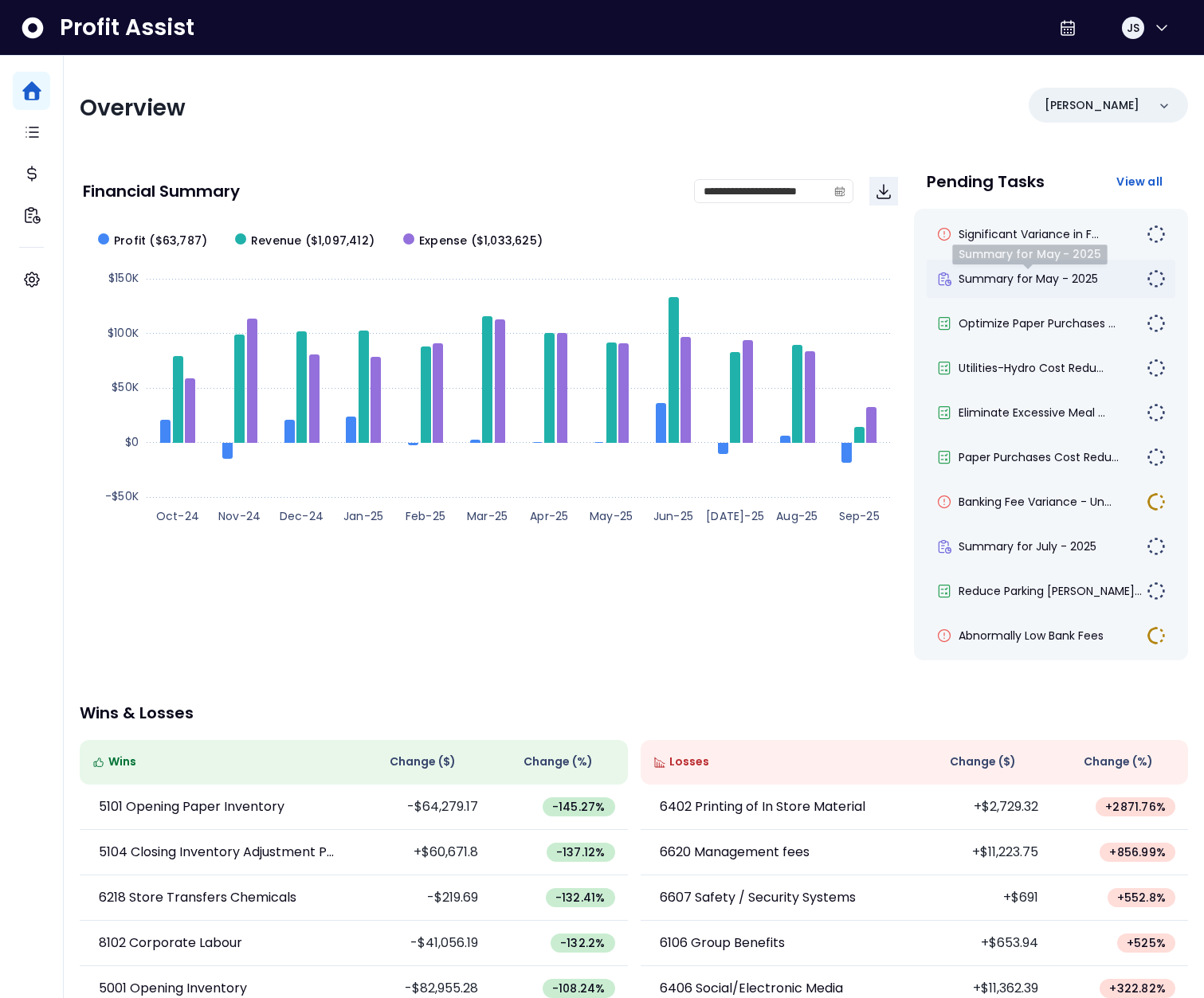
click at [1012, 276] on span "Summary for May - 2025" at bounding box center [1028, 278] width 139 height 16
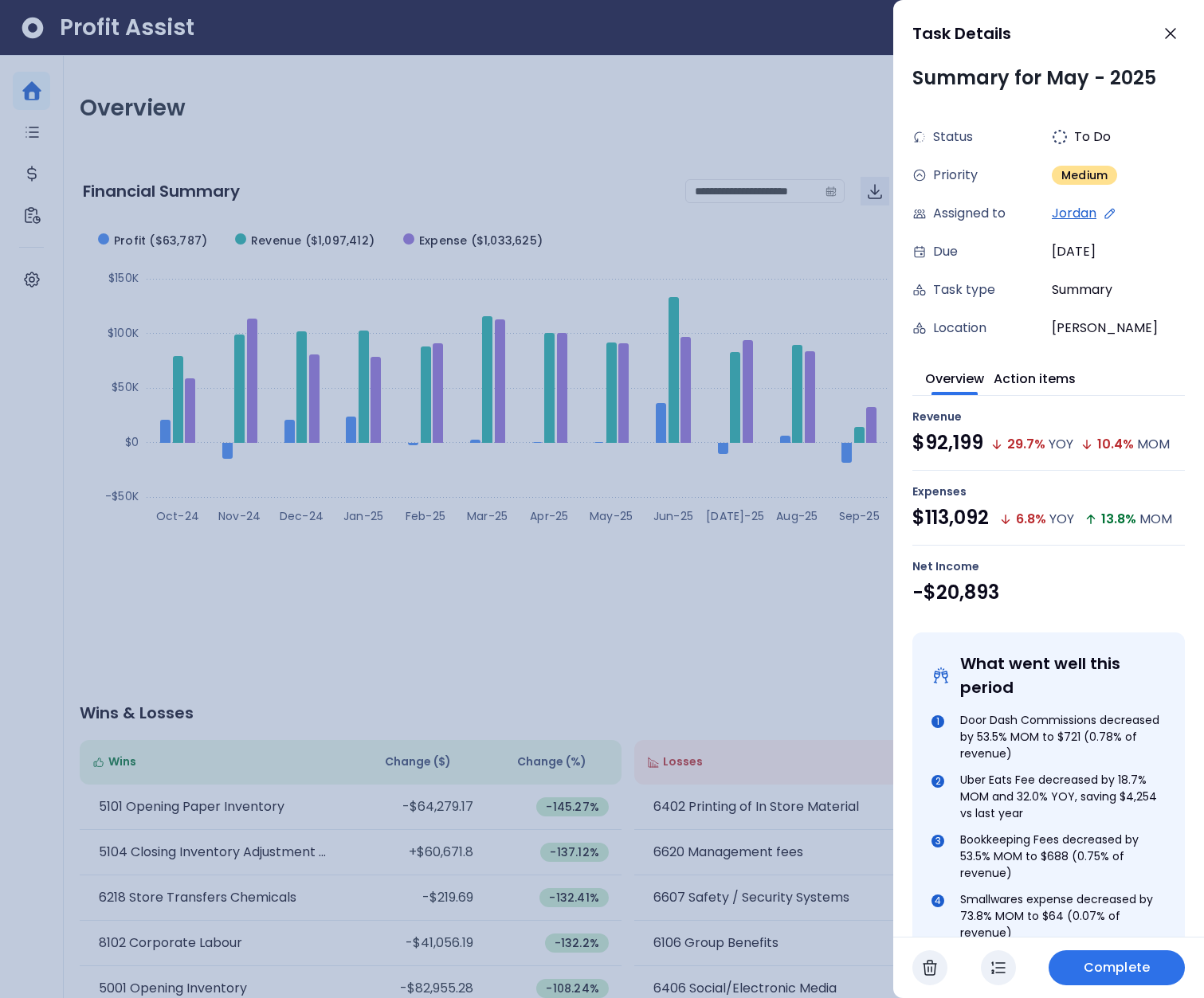
scroll to position [0, 0]
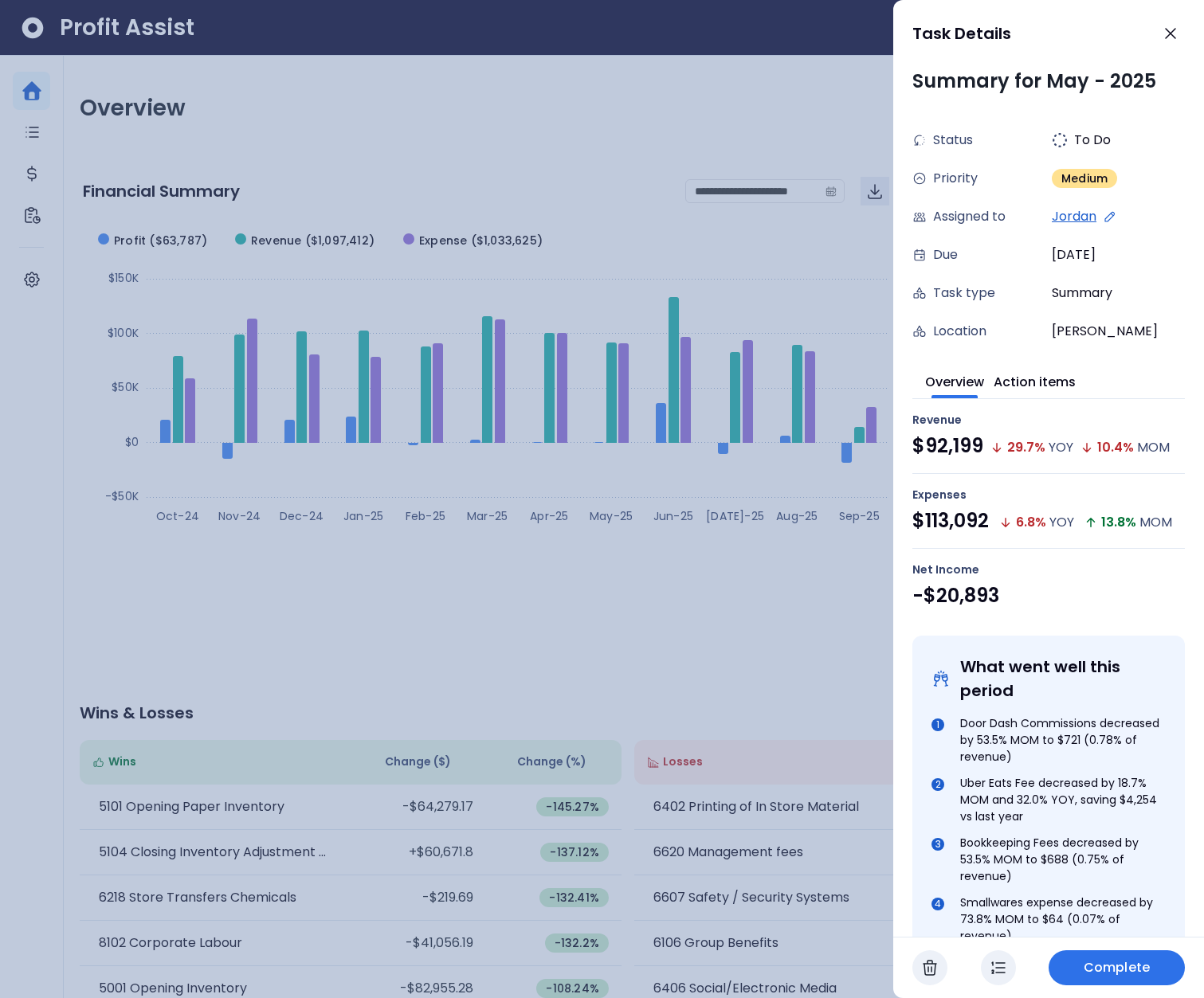
click at [530, 88] on div at bounding box center [602, 499] width 1204 height 998
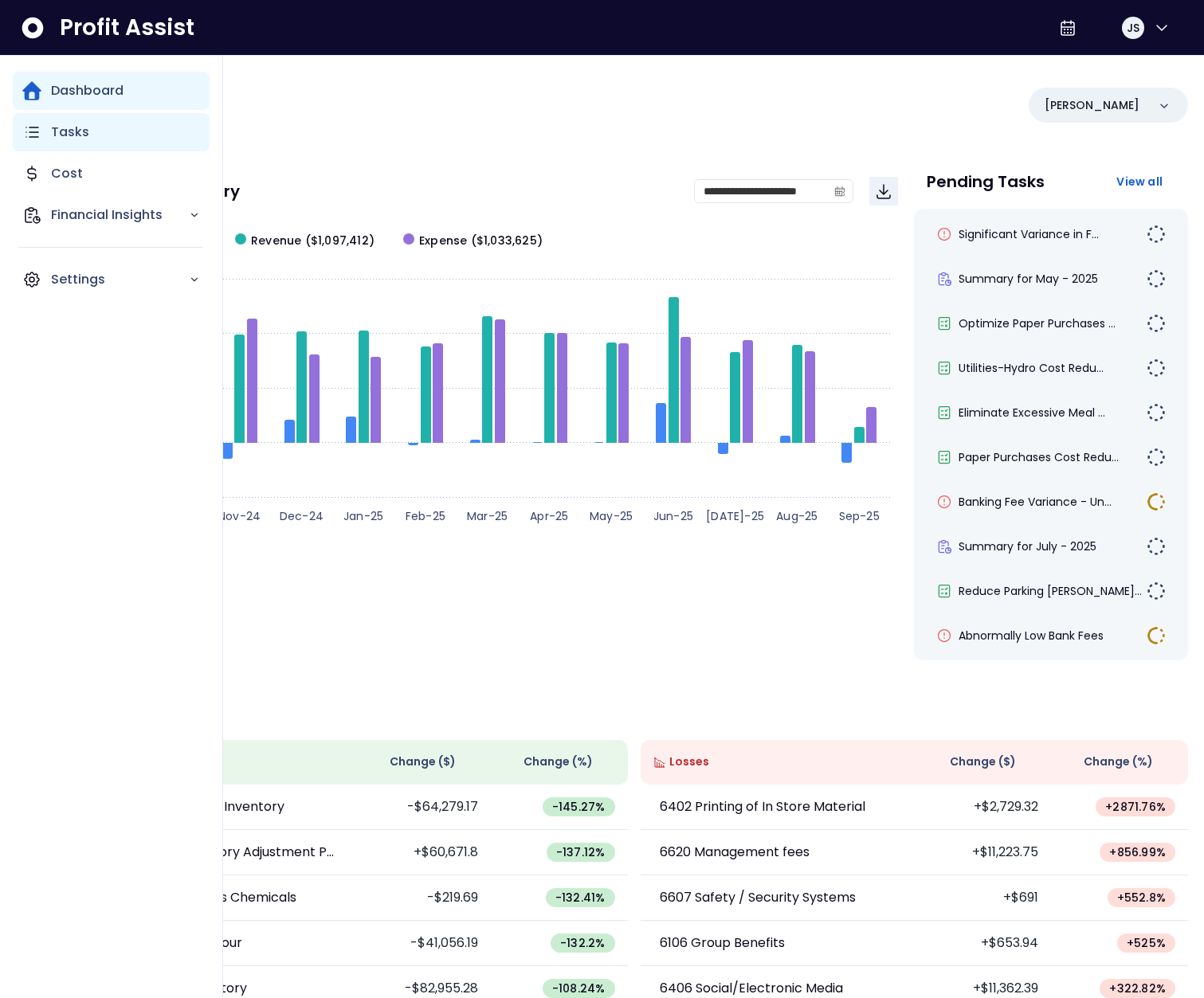
click at [32, 135] on icon "Main navigation" at bounding box center [31, 132] width 19 height 19
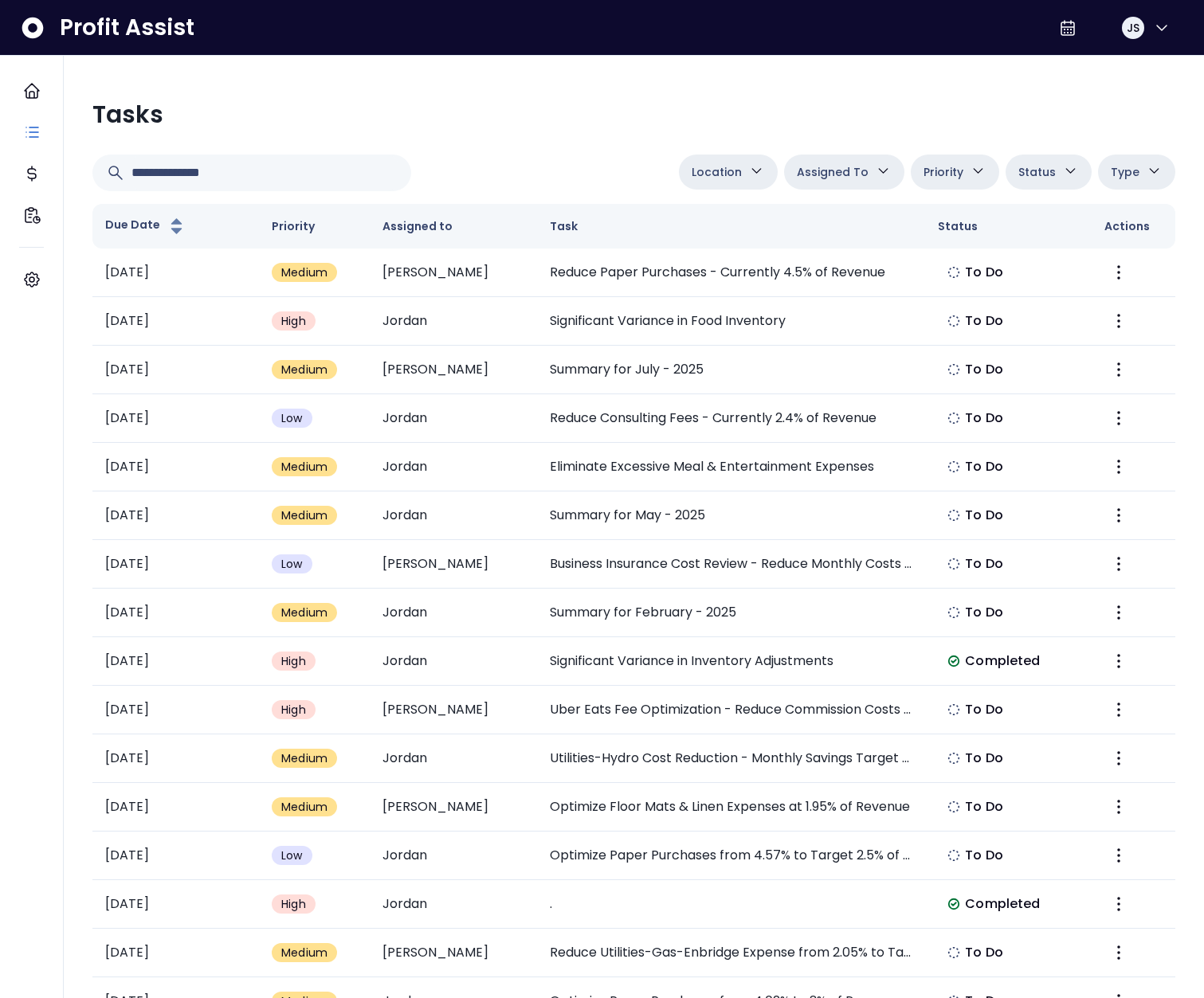
click at [734, 182] on button "Location" at bounding box center [727, 172] width 98 height 35
click at [851, 179] on span "Assigned To" at bounding box center [832, 171] width 72 height 19
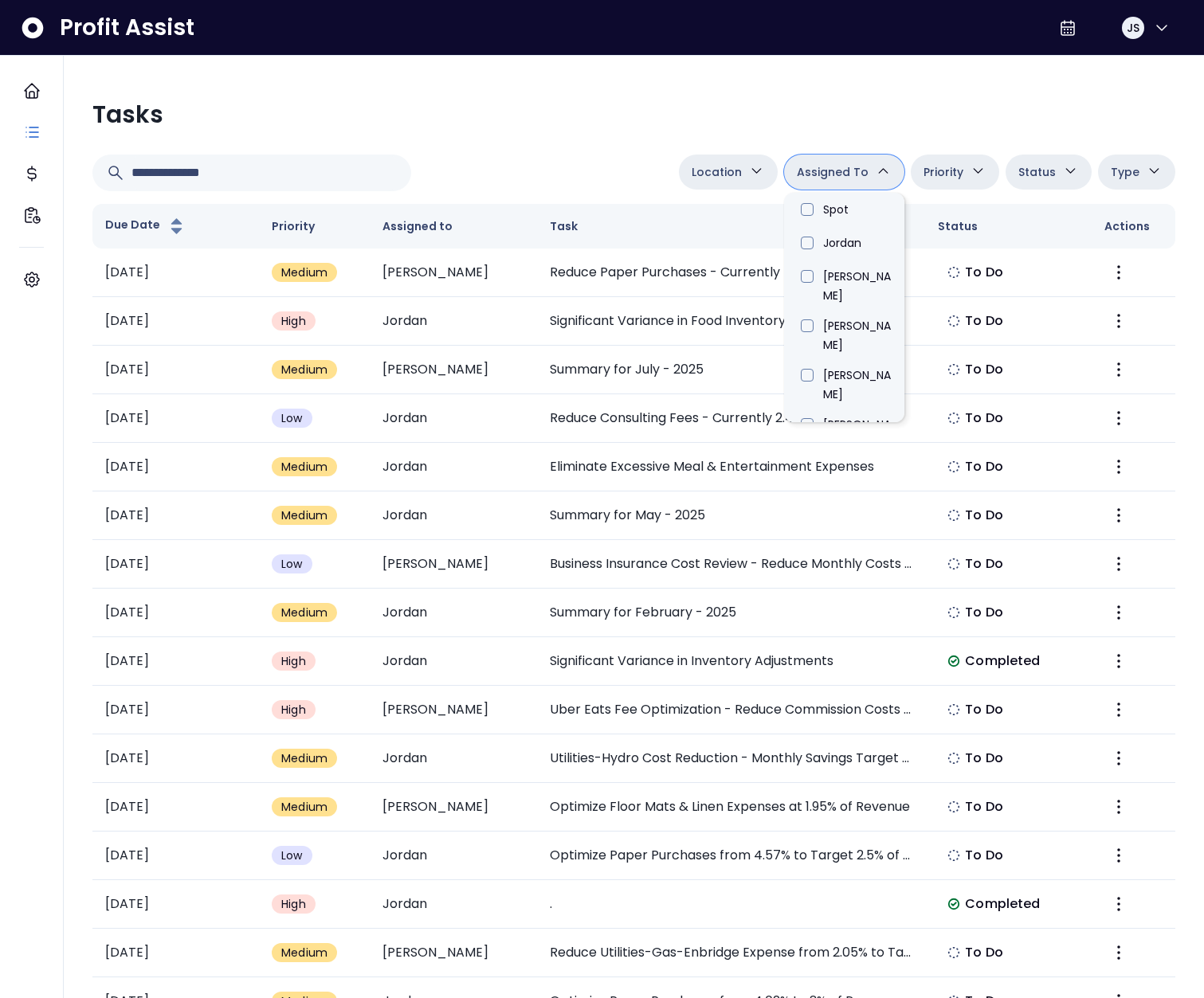
click at [870, 141] on div "Tasks Location [GEOGRAPHIC_DATA] Assigned To Spot [PERSON_NAME] [PERSON_NAME] […" at bounding box center [633, 684] width 1108 height 1193
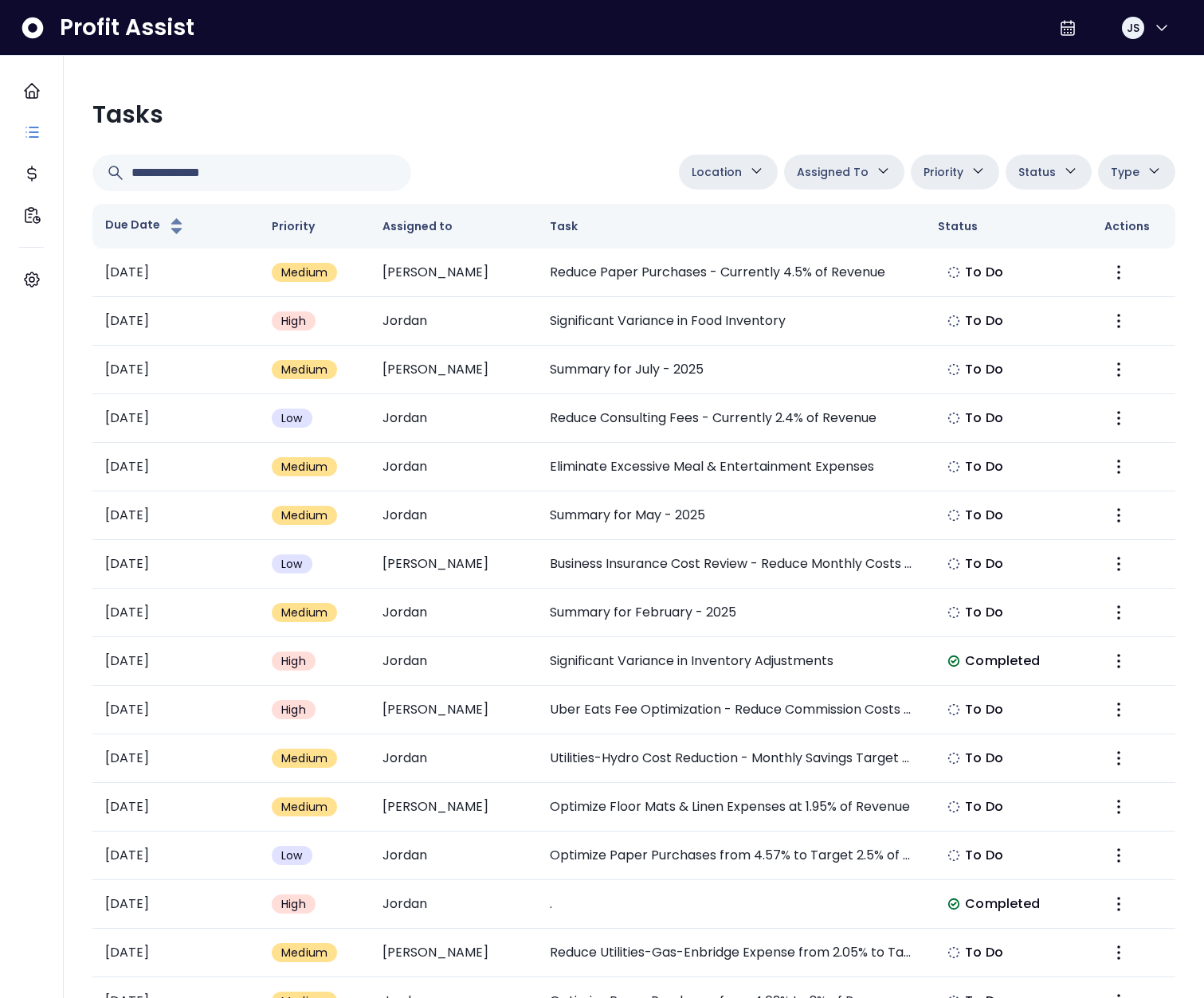
click at [963, 172] on span "Priority" at bounding box center [943, 171] width 40 height 19
click at [1001, 151] on div "Tasks Location [GEOGRAPHIC_DATA] Assigned To Spot [PERSON_NAME] [PERSON_NAME] […" at bounding box center [633, 684] width 1108 height 1193
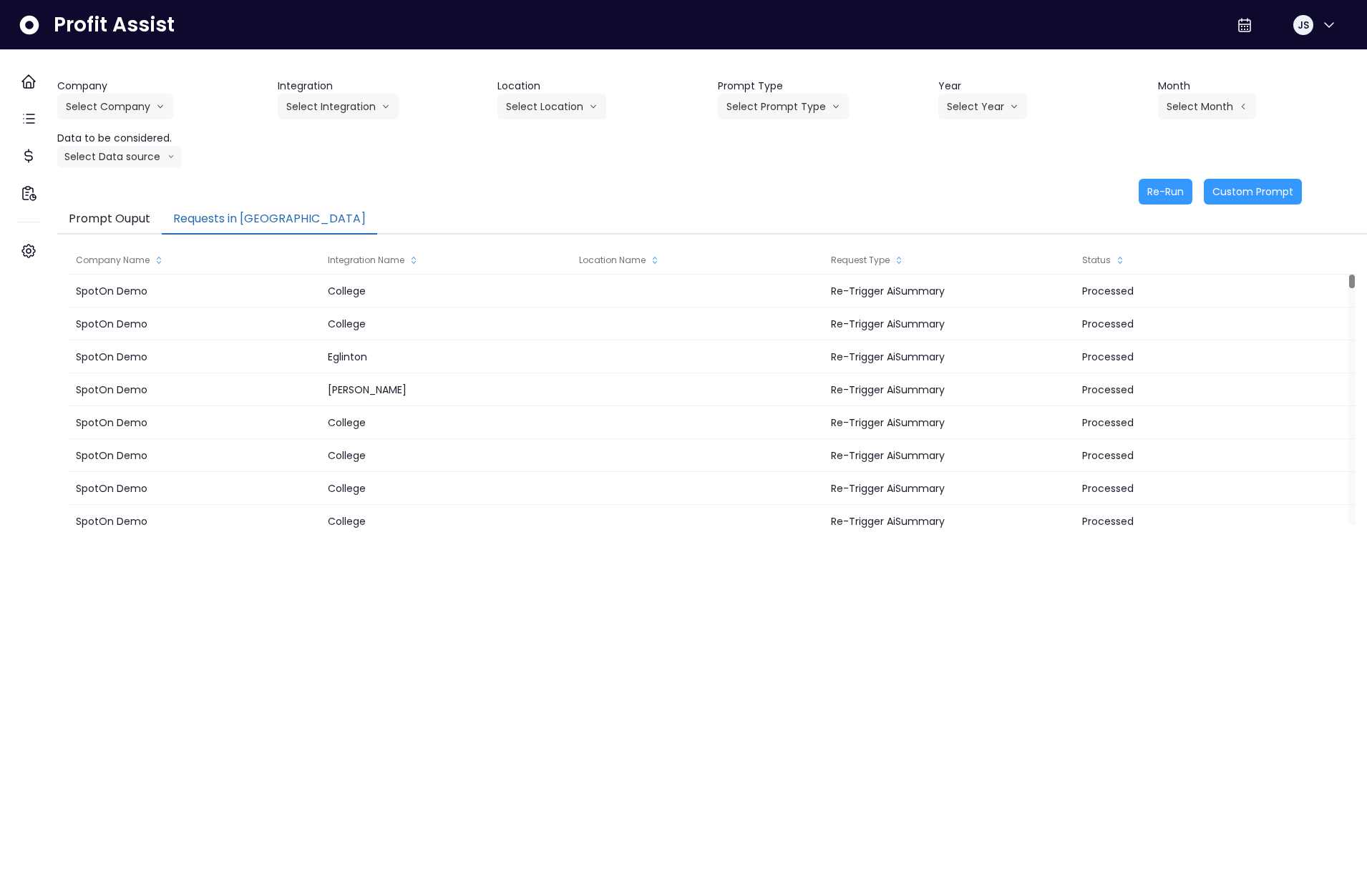
click at [278, 215] on button "Requests in Queue" at bounding box center [270, 219] width 216 height 30
click at [124, 106] on button "Select Company" at bounding box center [115, 106] width 116 height 26
click at [120, 194] on span "SpotOn Demo" at bounding box center [117, 188] width 103 height 14
click at [325, 107] on button "Select Integration" at bounding box center [338, 106] width 121 height 26
click at [322, 132] on span "College" at bounding box center [329, 136] width 85 height 14
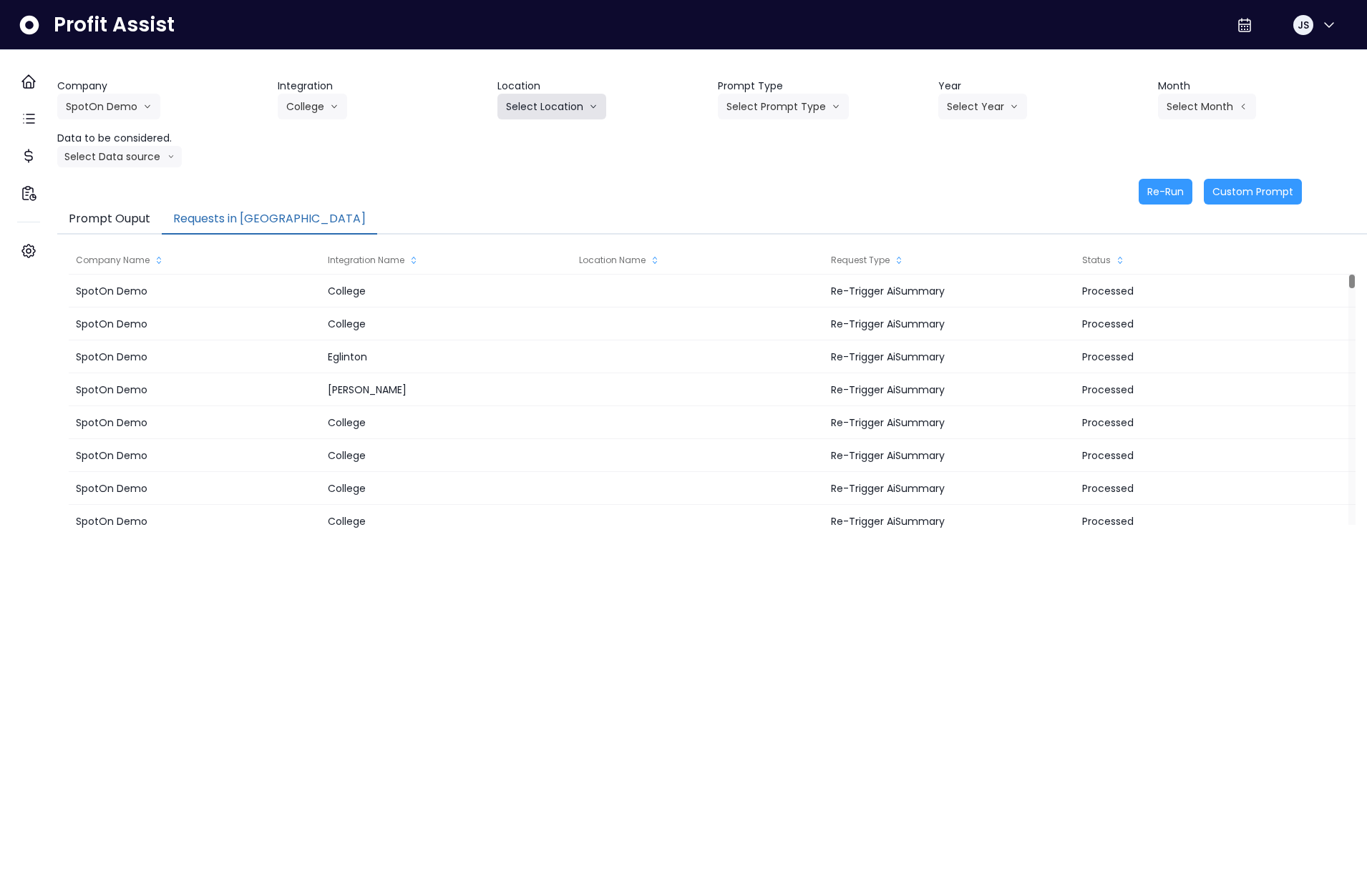
click at [531, 105] on button "Select Location" at bounding box center [552, 106] width 109 height 26
click at [534, 133] on span "All Locations" at bounding box center [534, 136] width 56 height 14
click at [768, 111] on button "Select Prompt Type" at bounding box center [783, 106] width 131 height 26
click at [766, 156] on span "Error Task" at bounding box center [766, 162] width 81 height 14
click at [971, 103] on button "Select Year" at bounding box center [982, 106] width 88 height 26
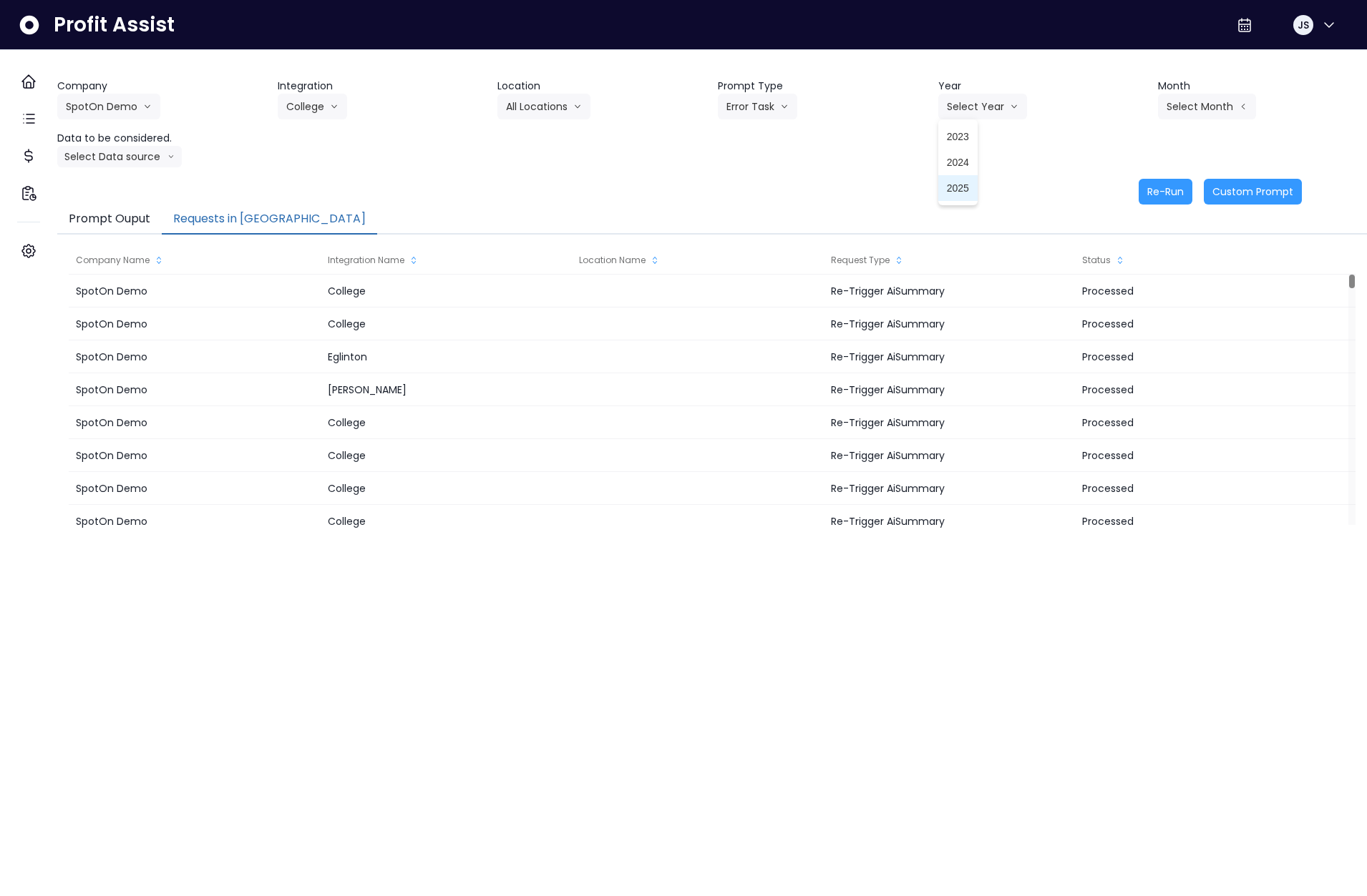
click at [962, 183] on span "2025" at bounding box center [958, 188] width 22 height 14
click at [1204, 100] on button "Select Month" at bounding box center [1207, 106] width 98 height 26
click at [1122, 193] on span "April" at bounding box center [1136, 188] width 28 height 14
click at [1150, 198] on button "Re-Run" at bounding box center [1166, 192] width 54 height 26
click at [326, 97] on button "College" at bounding box center [312, 106] width 69 height 26
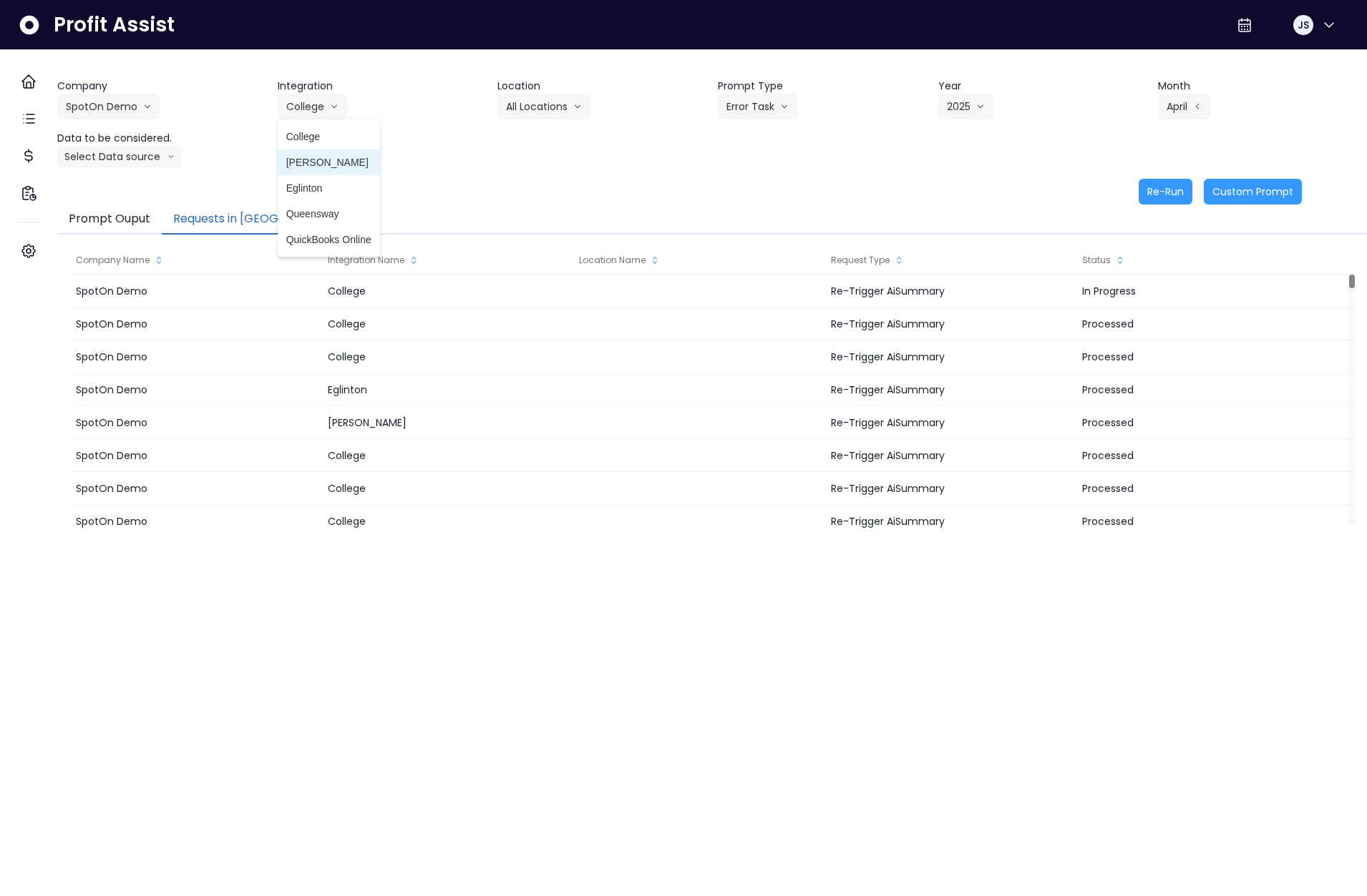
click at [323, 163] on span "[PERSON_NAME]" at bounding box center [329, 162] width 85 height 14
click at [323, 116] on button "[PERSON_NAME]" at bounding box center [333, 106] width 110 height 26
click at [326, 137] on span "College" at bounding box center [329, 136] width 85 height 14
click at [531, 104] on button "Select Location" at bounding box center [552, 106] width 109 height 26
click at [542, 147] on li "All Locations" at bounding box center [534, 137] width 74 height 26
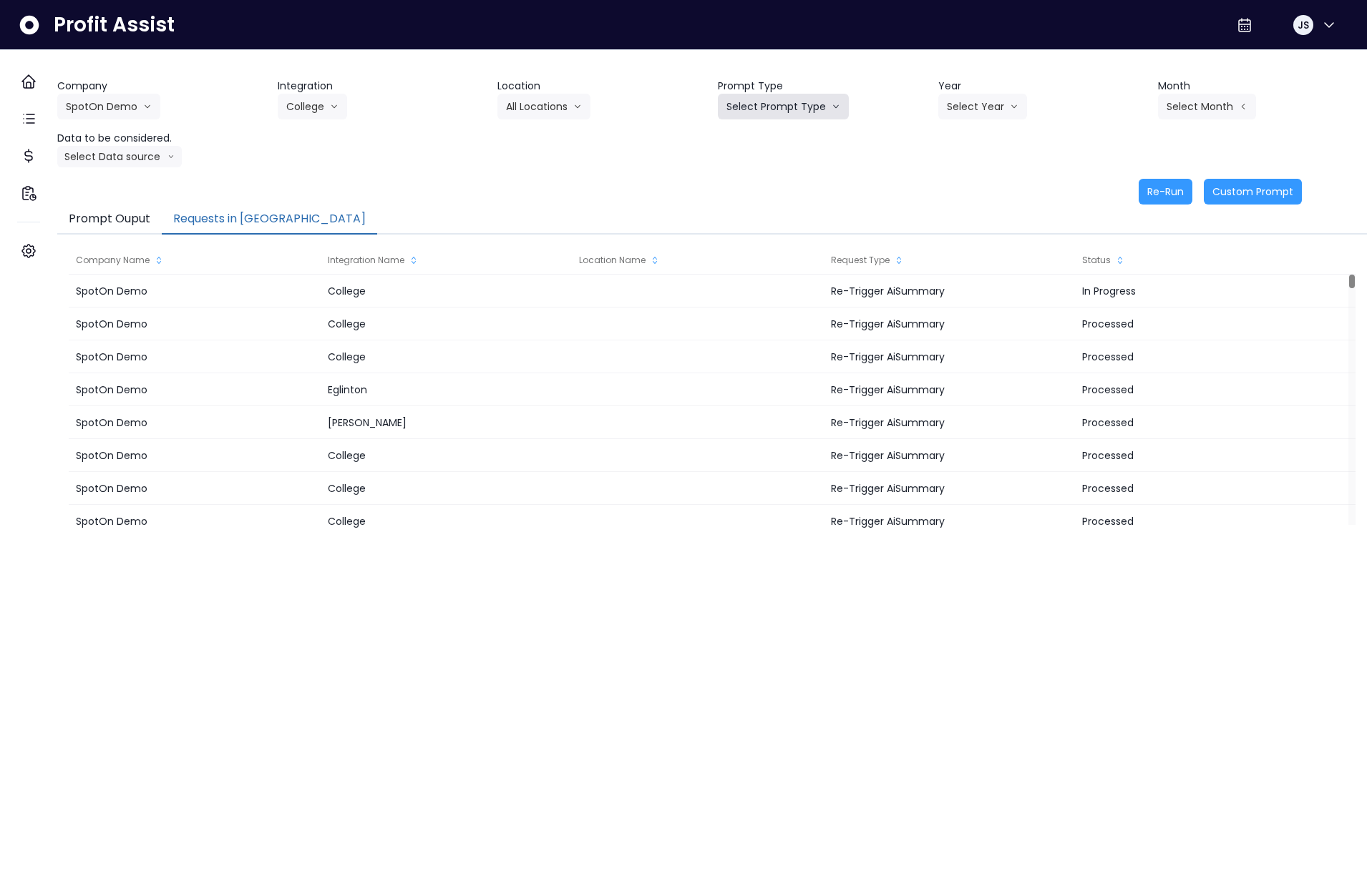
click at [778, 106] on button "Select Prompt Type" at bounding box center [783, 106] width 131 height 26
drag, startPoint x: 772, startPoint y: 146, endPoint x: 823, endPoint y: 137, distance: 51.8
click at [772, 147] on li "Monthly Summary" at bounding box center [767, 137] width 98 height 26
click at [972, 108] on button "Select Year" at bounding box center [982, 106] width 88 height 26
click at [953, 183] on span "2025" at bounding box center [958, 188] width 22 height 14
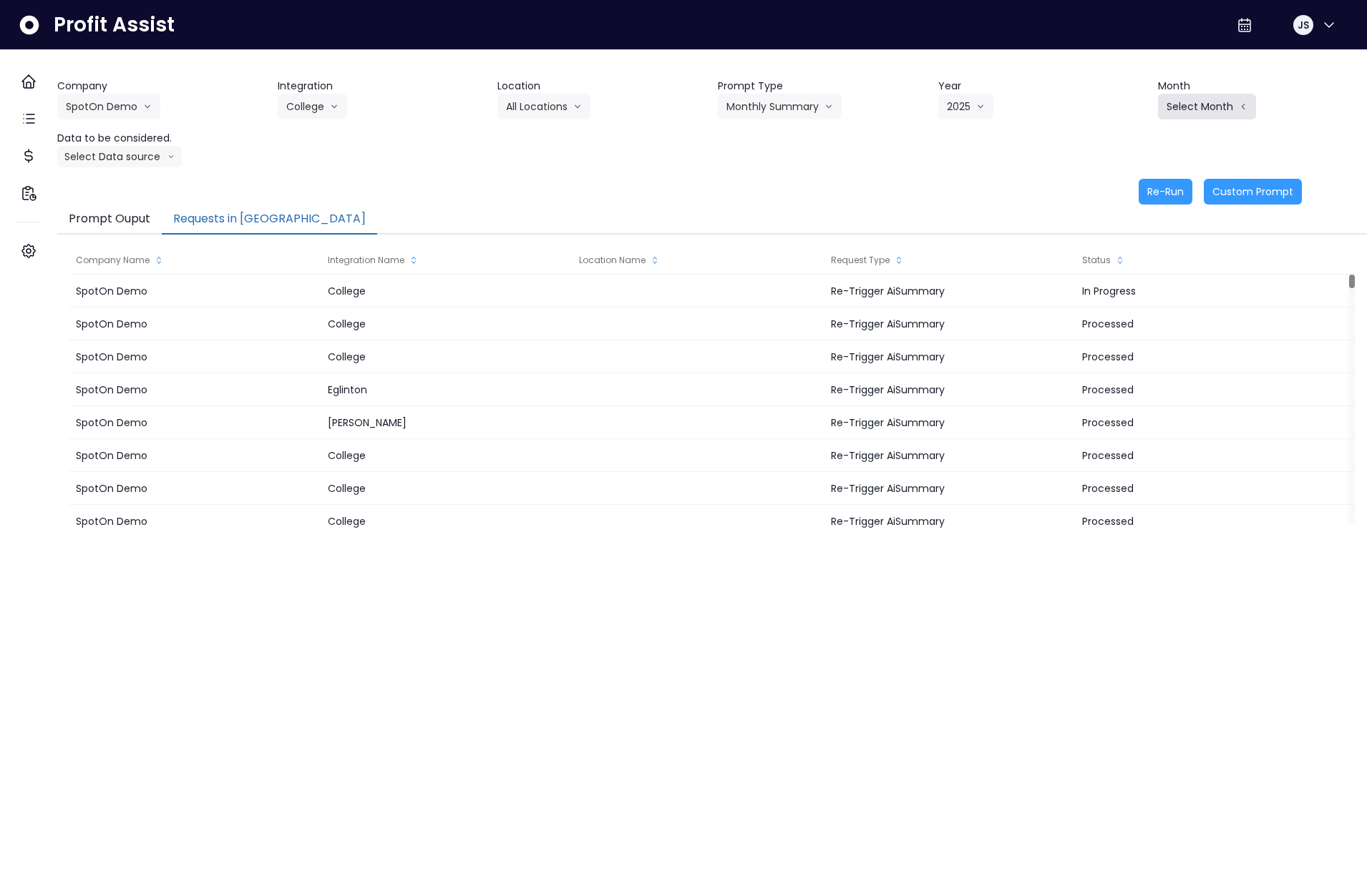
click at [1173, 102] on button "Select Month" at bounding box center [1207, 106] width 98 height 26
click at [1122, 295] on span "Aug" at bounding box center [1136, 290] width 28 height 14
click at [167, 147] on button "Select Data source" at bounding box center [120, 156] width 125 height 22
click at [146, 208] on span "Location Analysis" at bounding box center [114, 210] width 95 height 14
click at [1152, 196] on button "Re-Run" at bounding box center [1166, 192] width 54 height 26
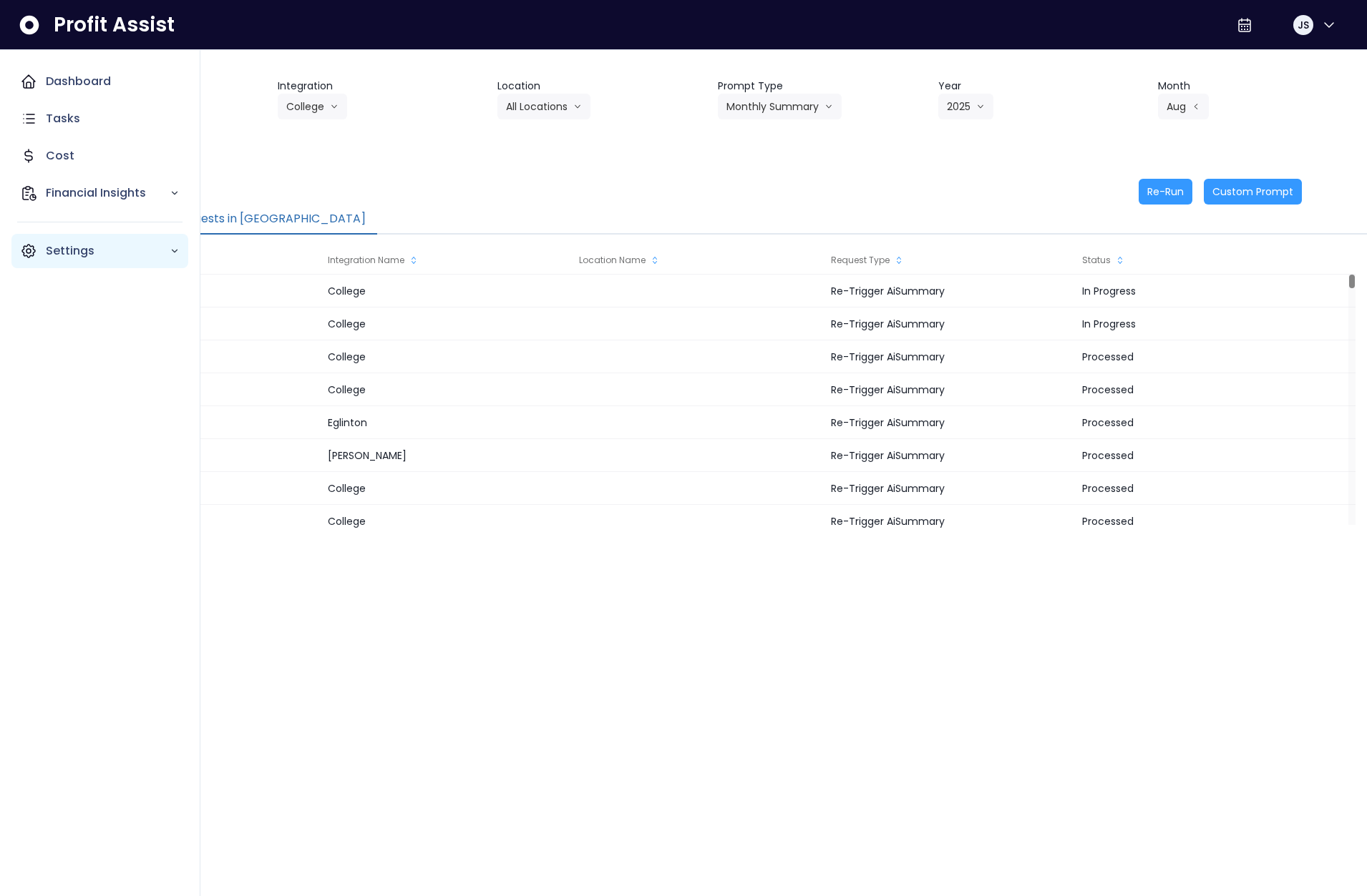
click at [31, 258] on icon "Main navigation" at bounding box center [28, 250] width 17 height 17
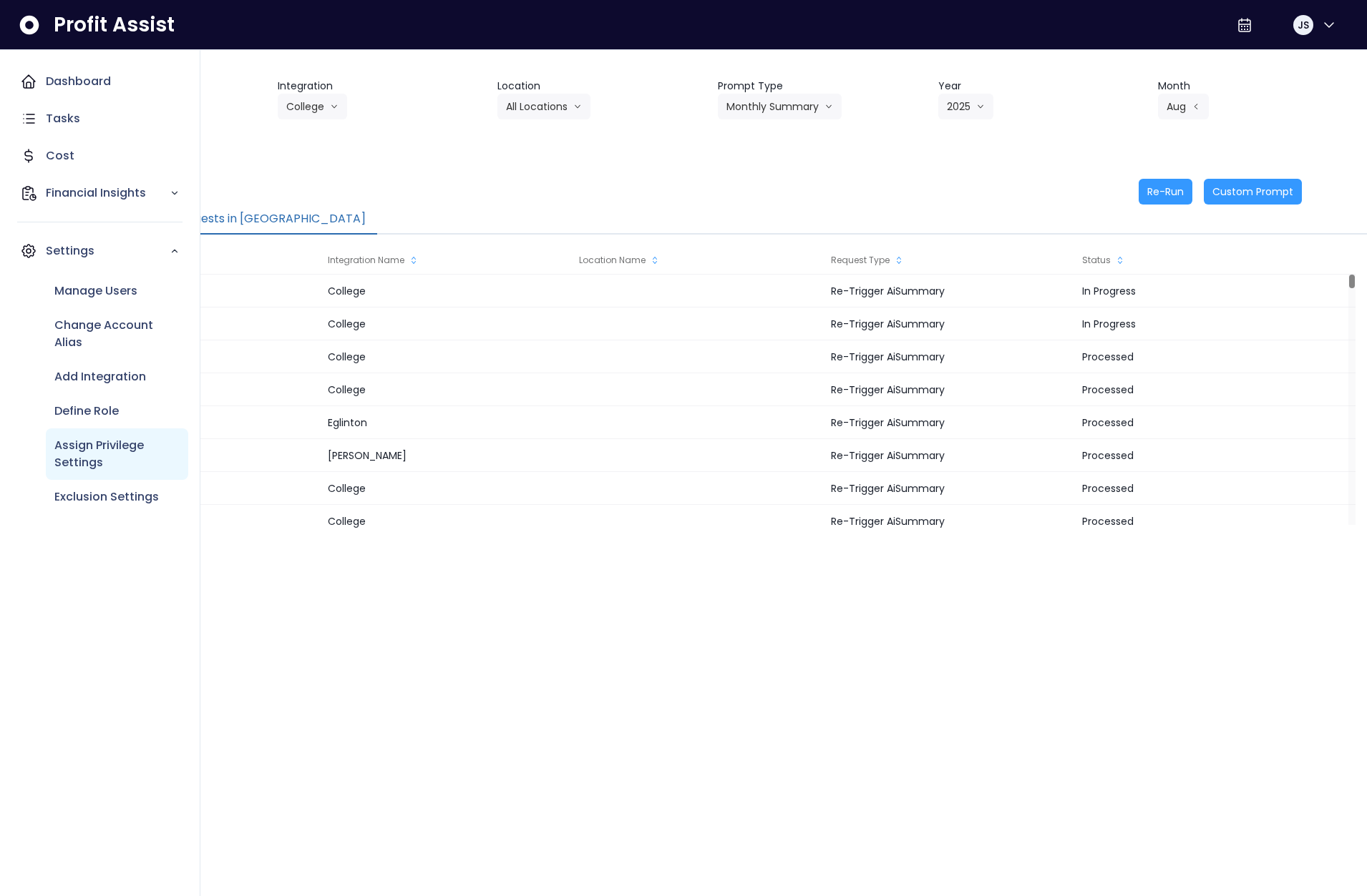
click at [97, 455] on p "Assign Privilege Settings" at bounding box center [117, 454] width 125 height 34
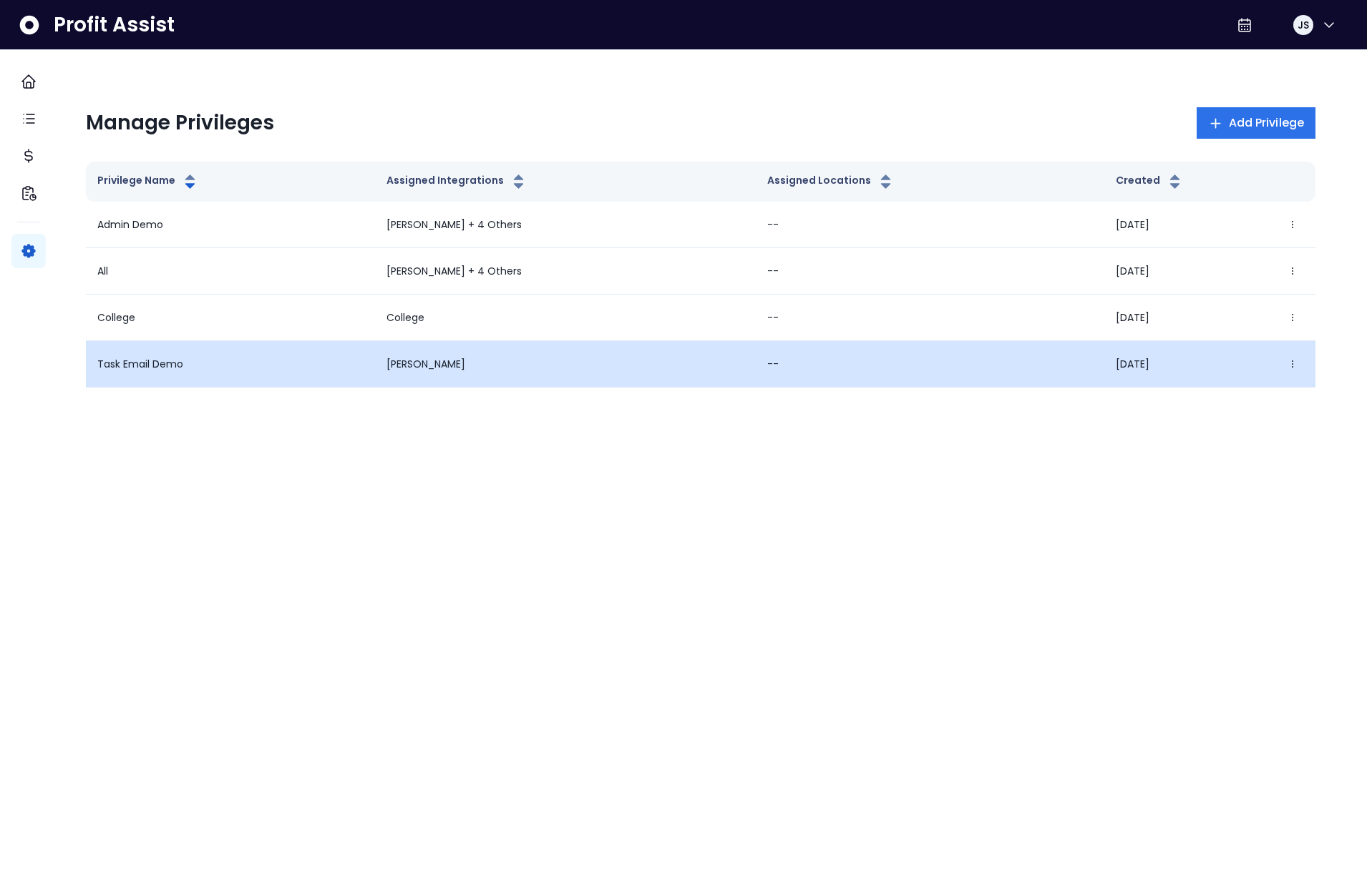
click at [1293, 368] on td "09/01/2025 Edit Delete" at bounding box center [1209, 364] width 211 height 47
click at [1287, 367] on icon "button" at bounding box center [1292, 363] width 10 height 10
click at [1263, 386] on div "Edit Delete" at bounding box center [1209, 422] width 161 height 82
click at [1230, 392] on button "Edit" at bounding box center [1209, 405] width 159 height 34
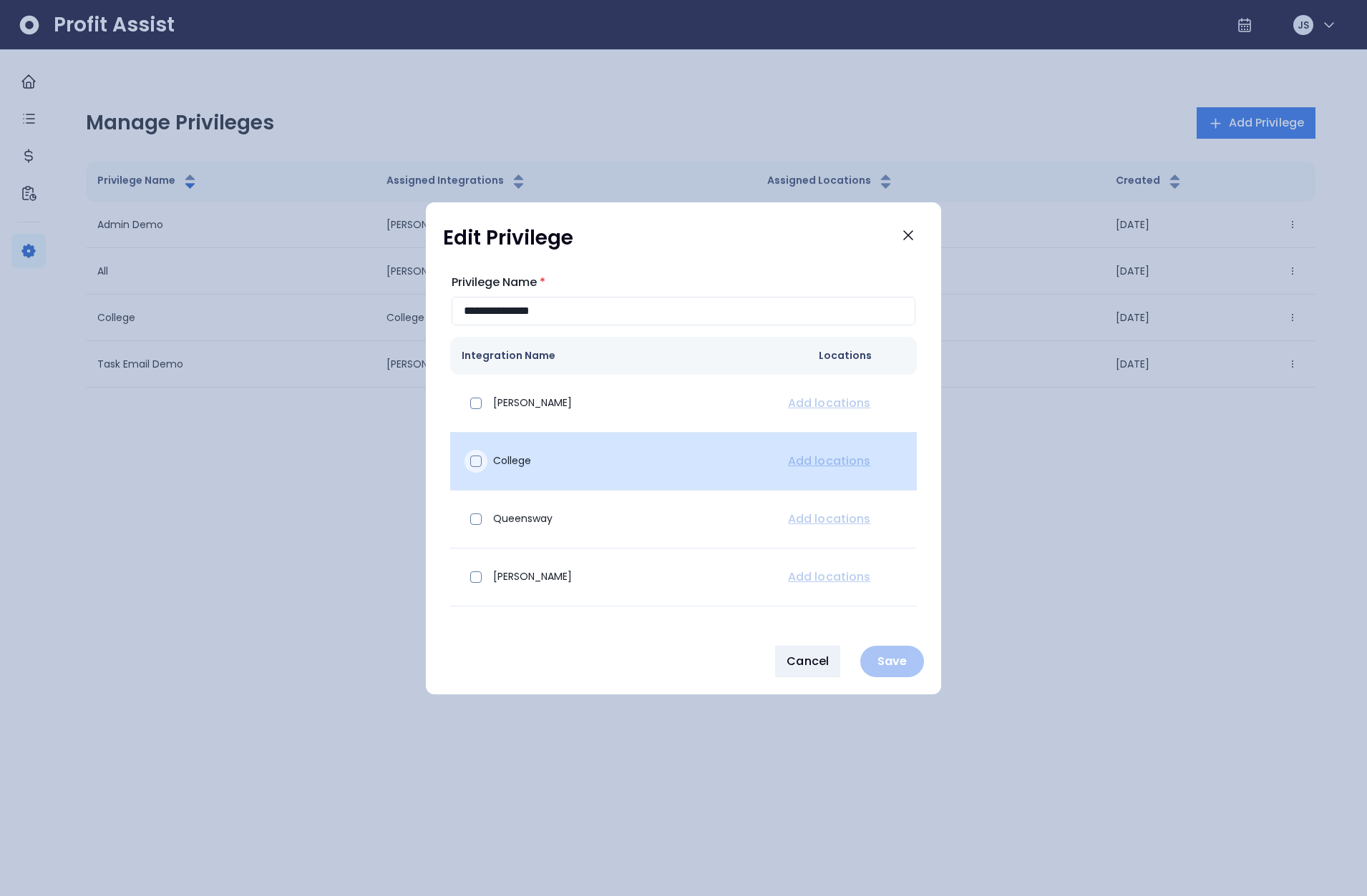
click at [479, 465] on span at bounding box center [476, 461] width 11 height 11
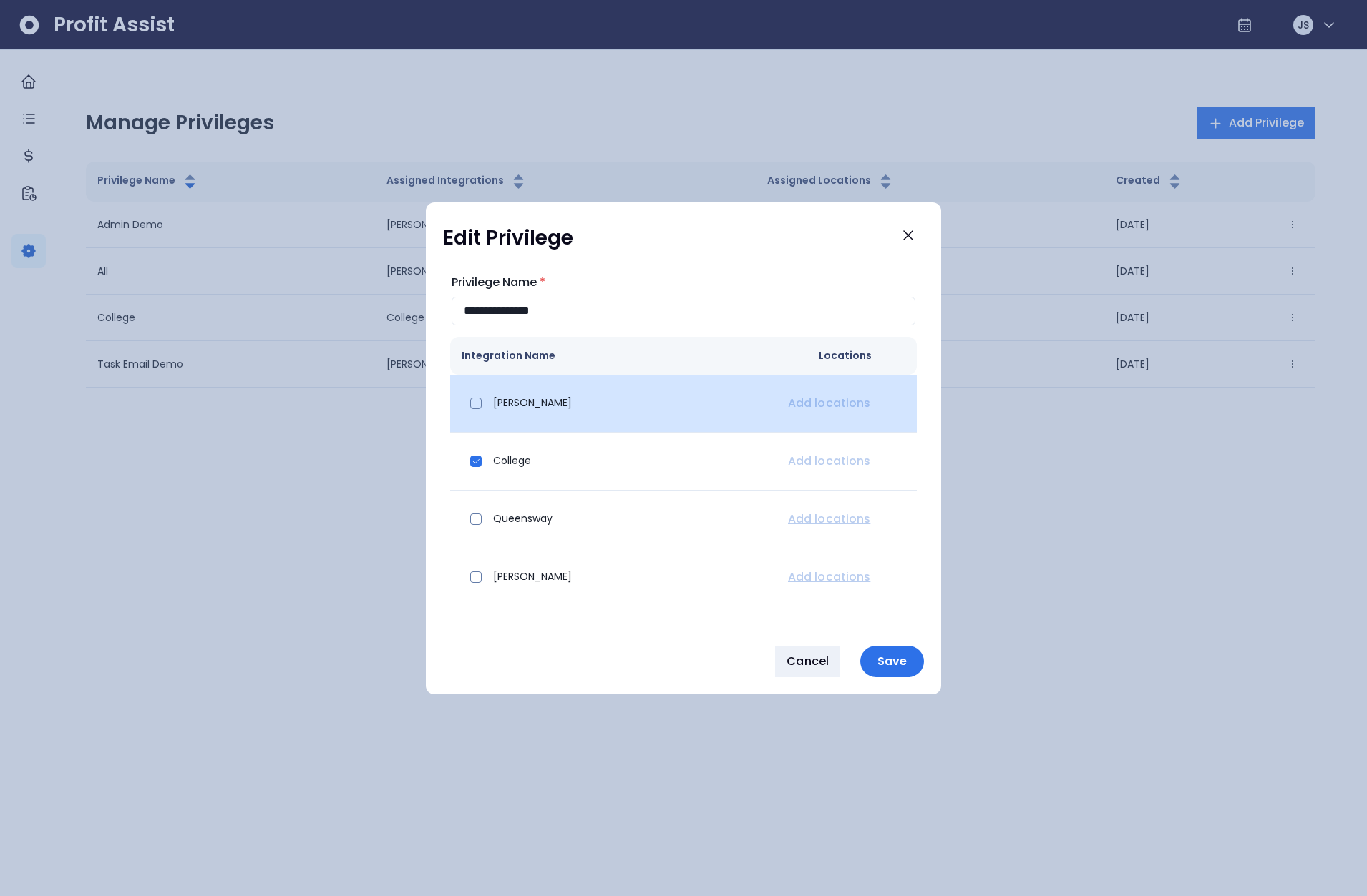
click at [479, 415] on div "[PERSON_NAME]" at bounding box center [612, 403] width 300 height 34
click at [477, 405] on span at bounding box center [476, 403] width 11 height 11
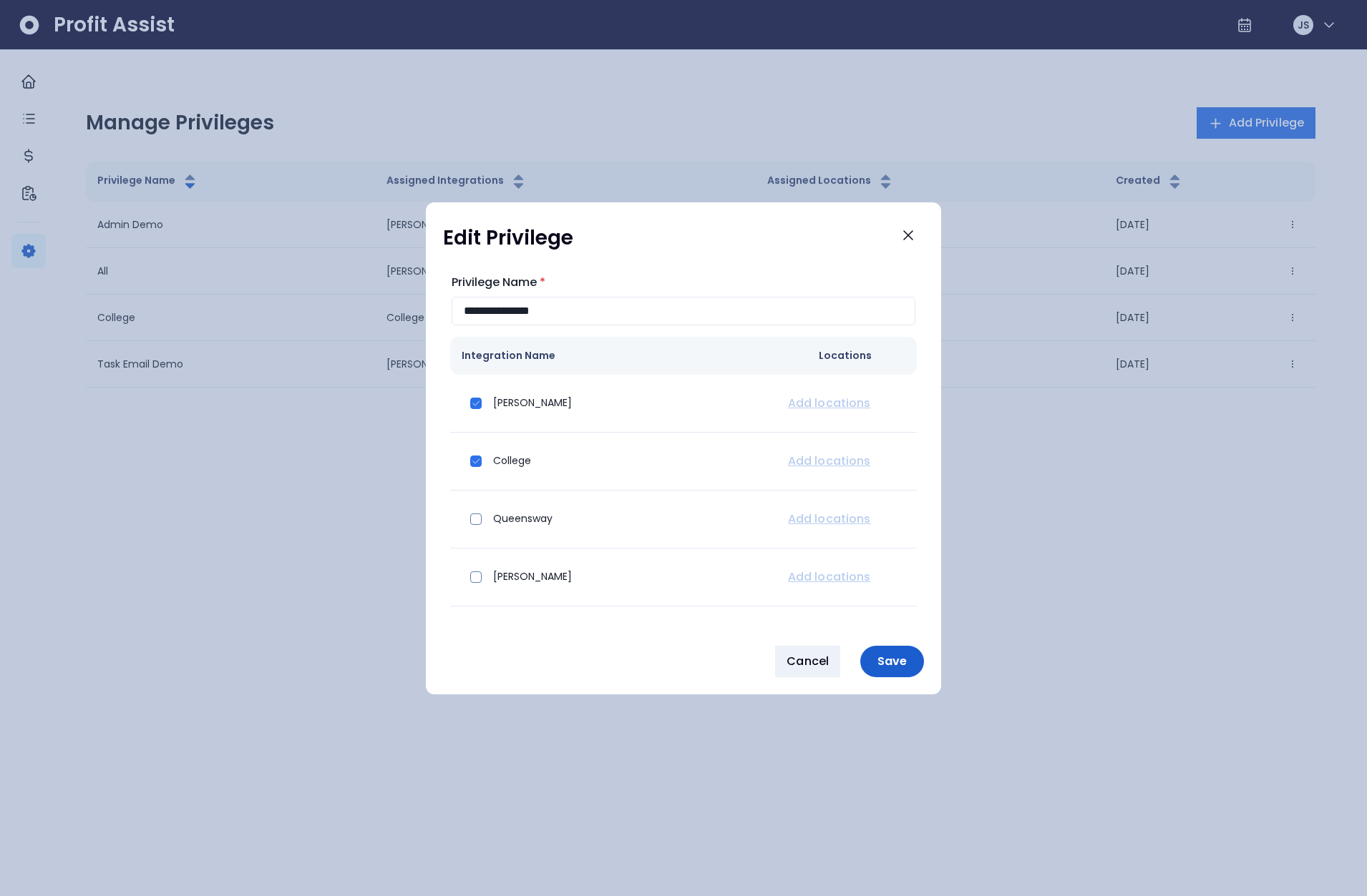
click at [895, 650] on button "Save" at bounding box center [892, 661] width 64 height 31
